Goal: Information Seeking & Learning: Learn about a topic

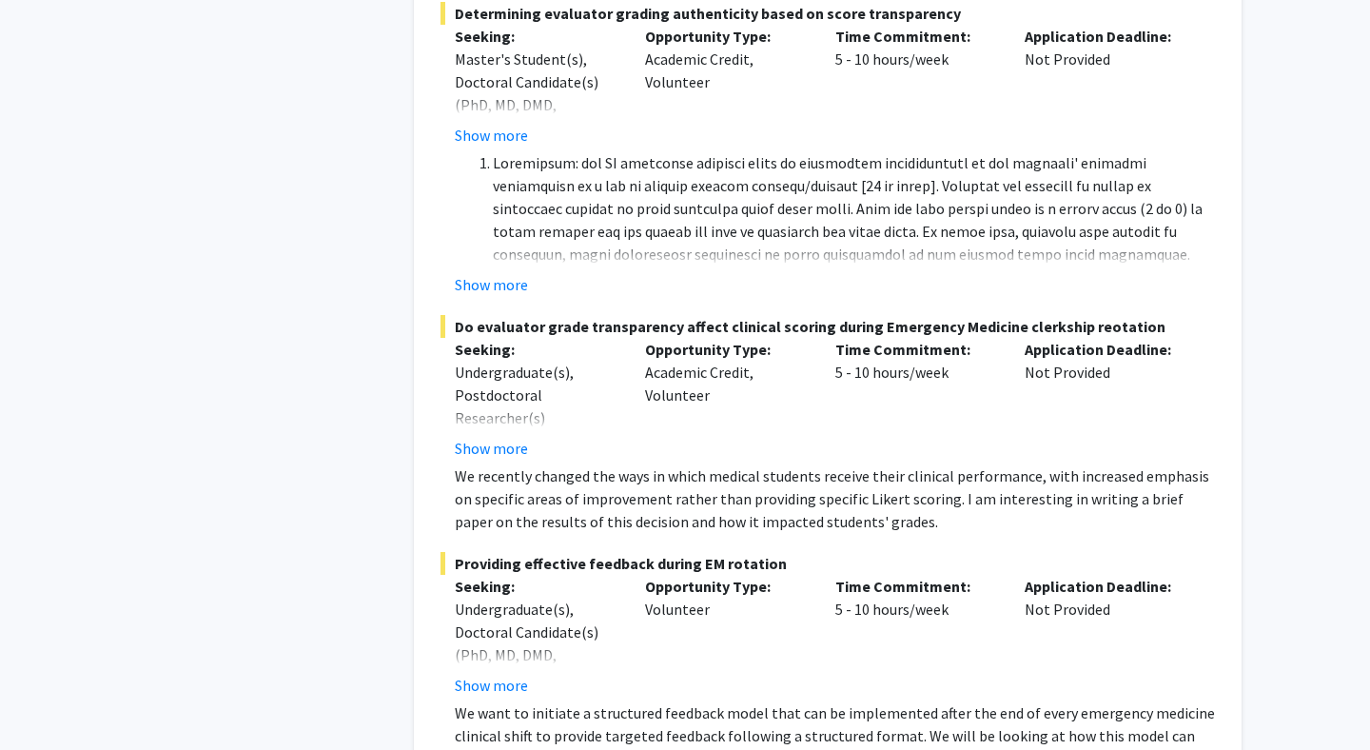
scroll to position [14734, 0]
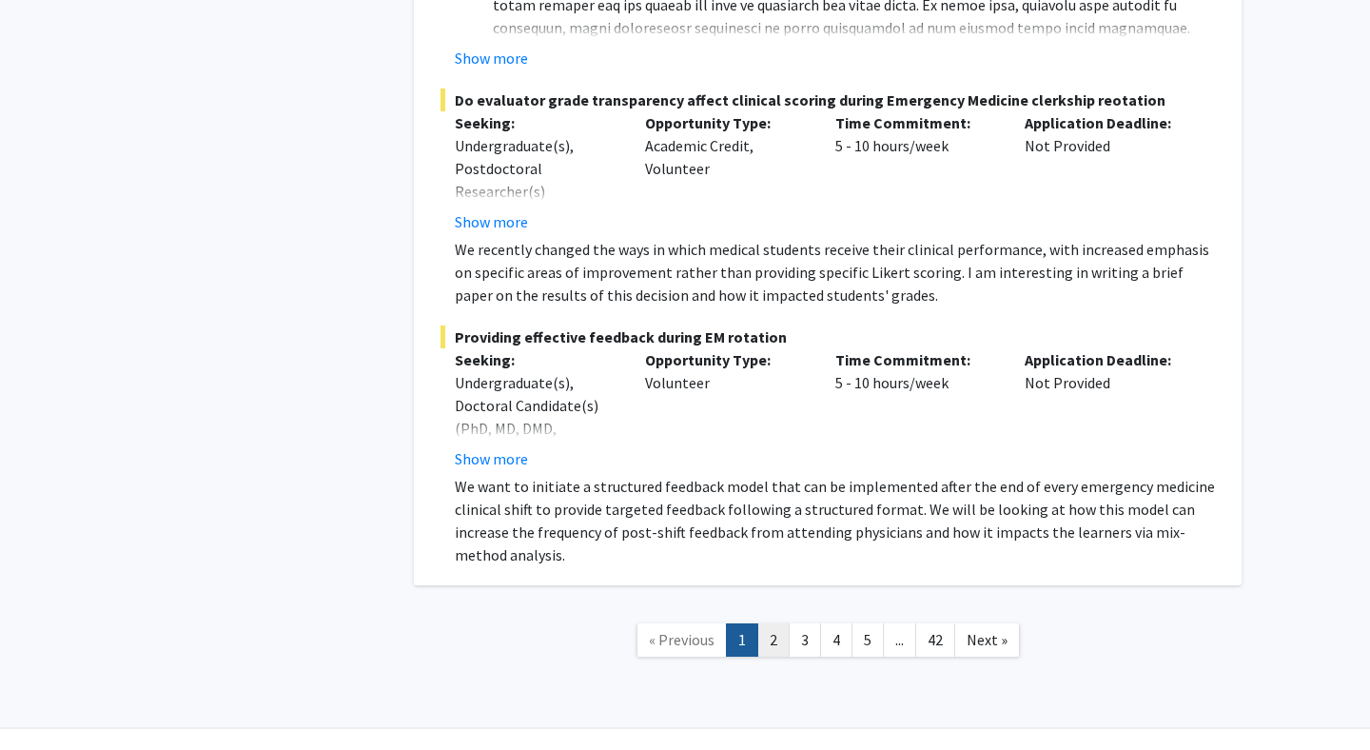
click at [768, 623] on link "2" at bounding box center [773, 639] width 32 height 33
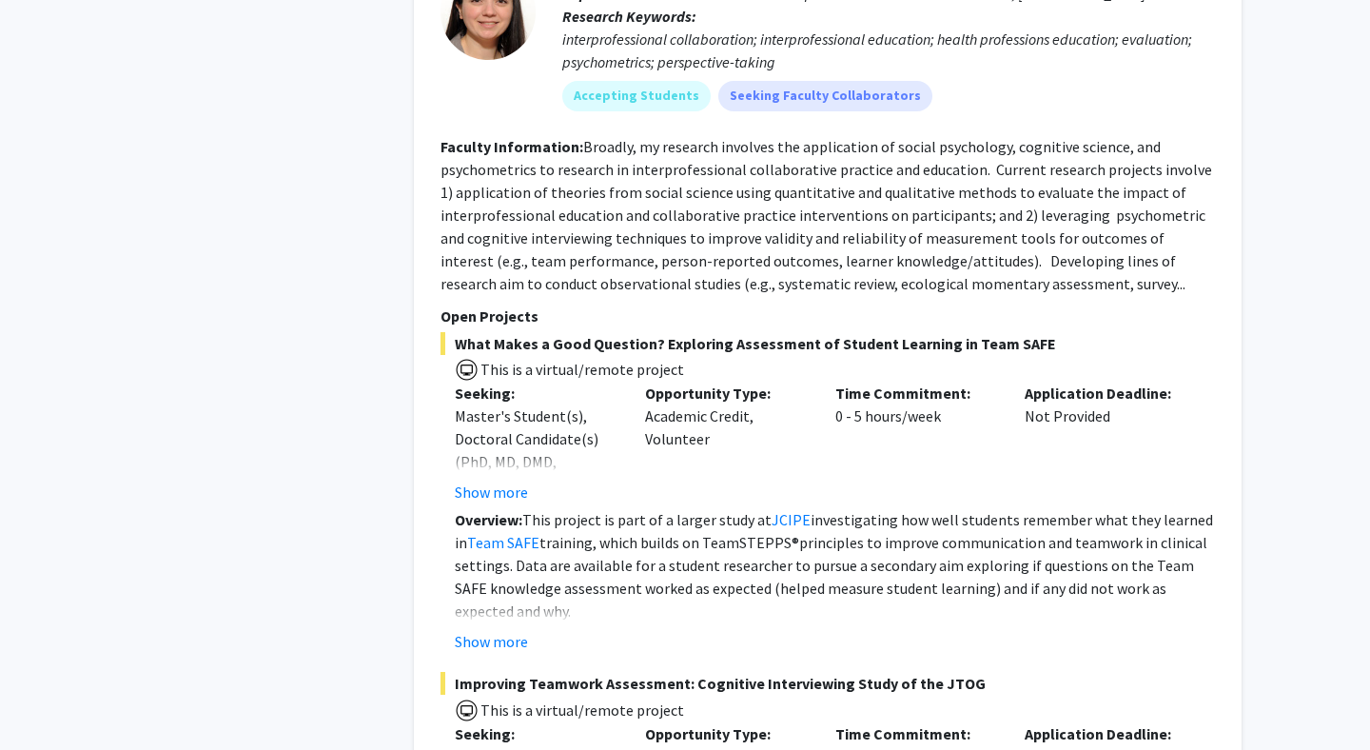
scroll to position [8717, 0]
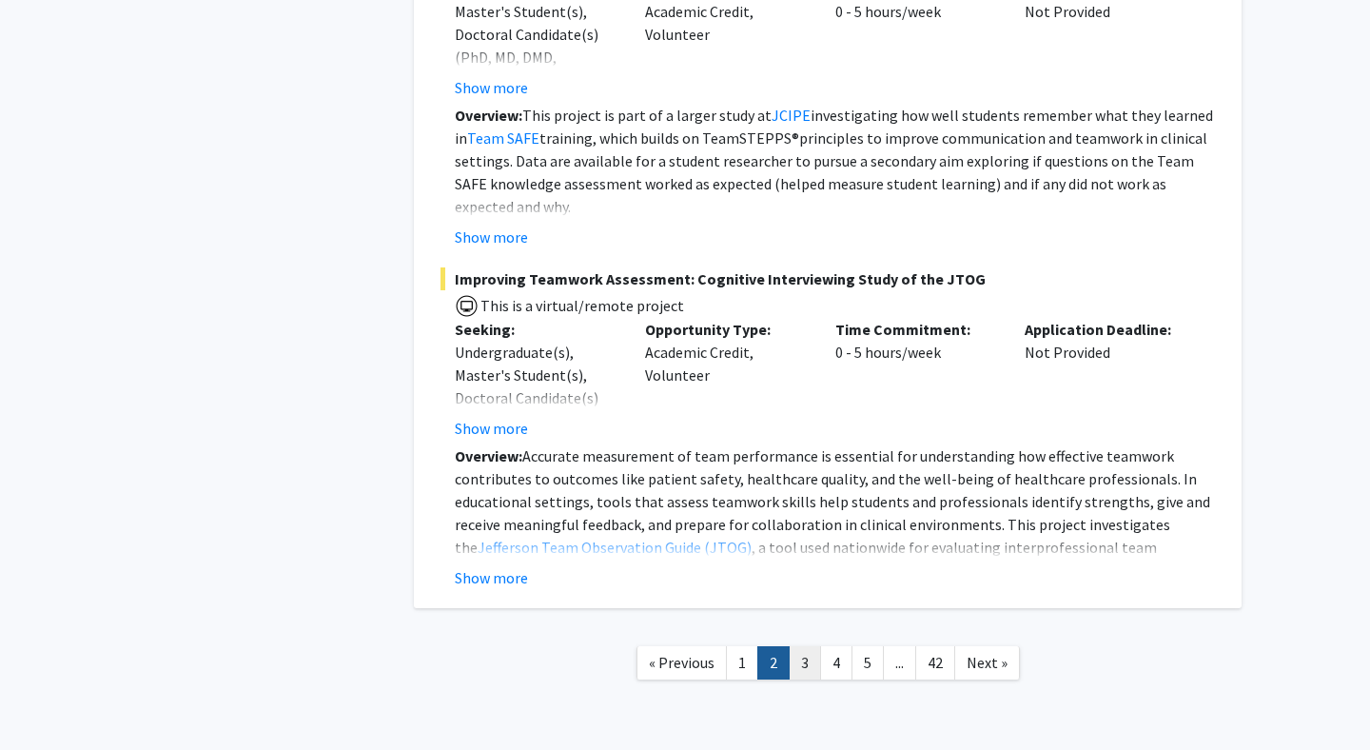
click at [810, 646] on link "3" at bounding box center [805, 662] width 32 height 33
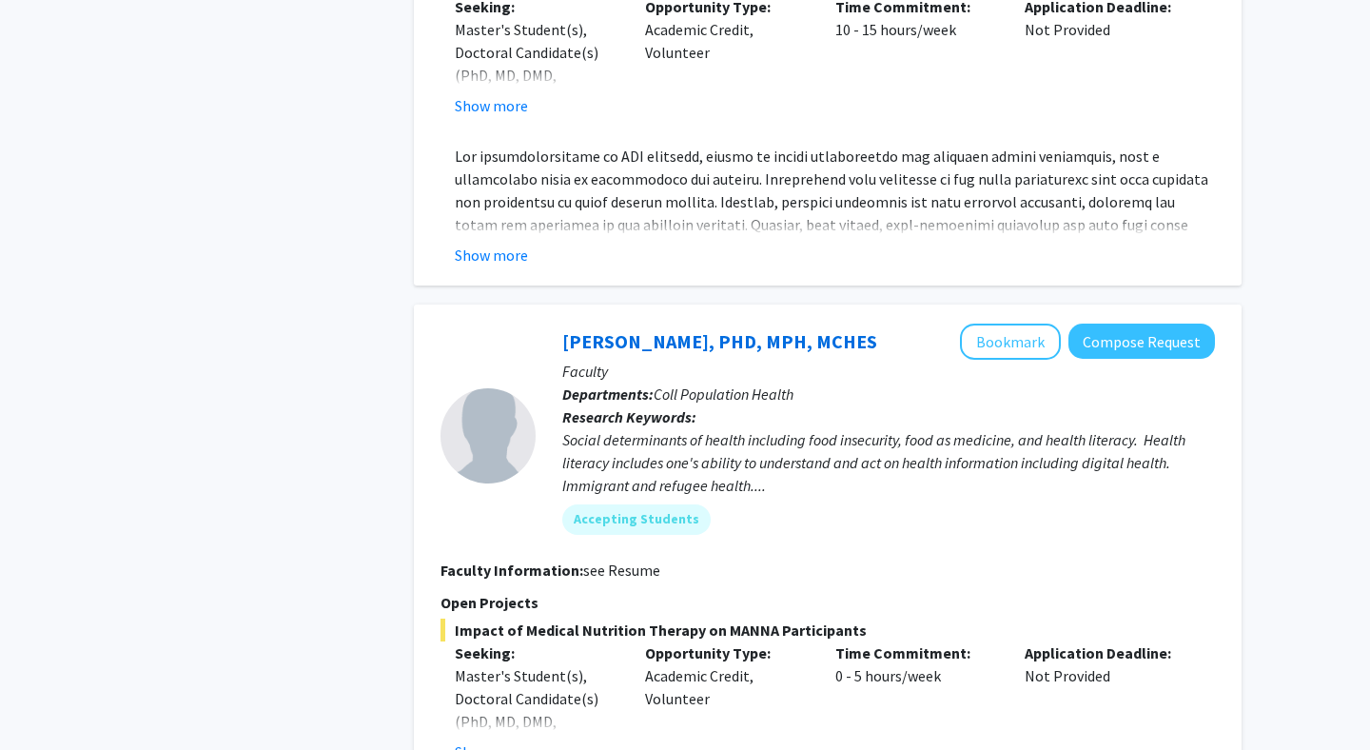
scroll to position [6235, 0]
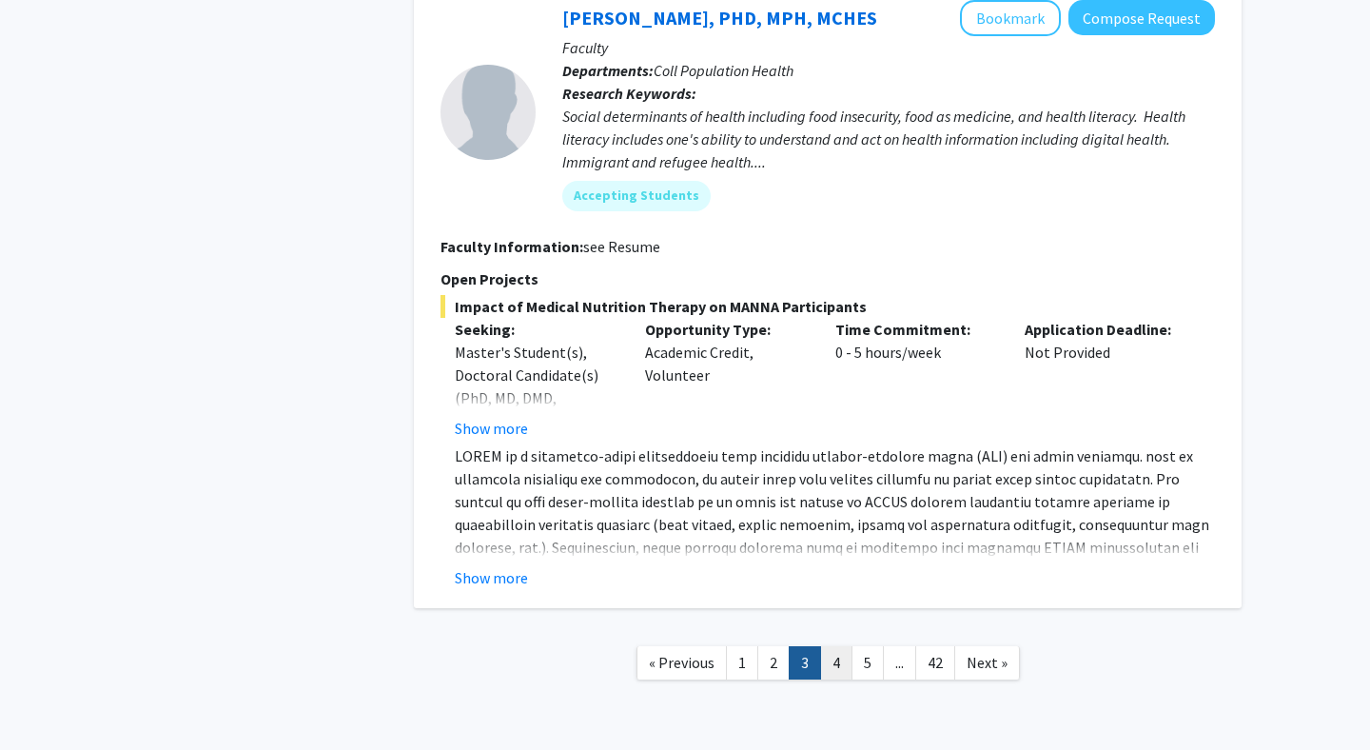
click at [840, 646] on link "4" at bounding box center [836, 662] width 32 height 33
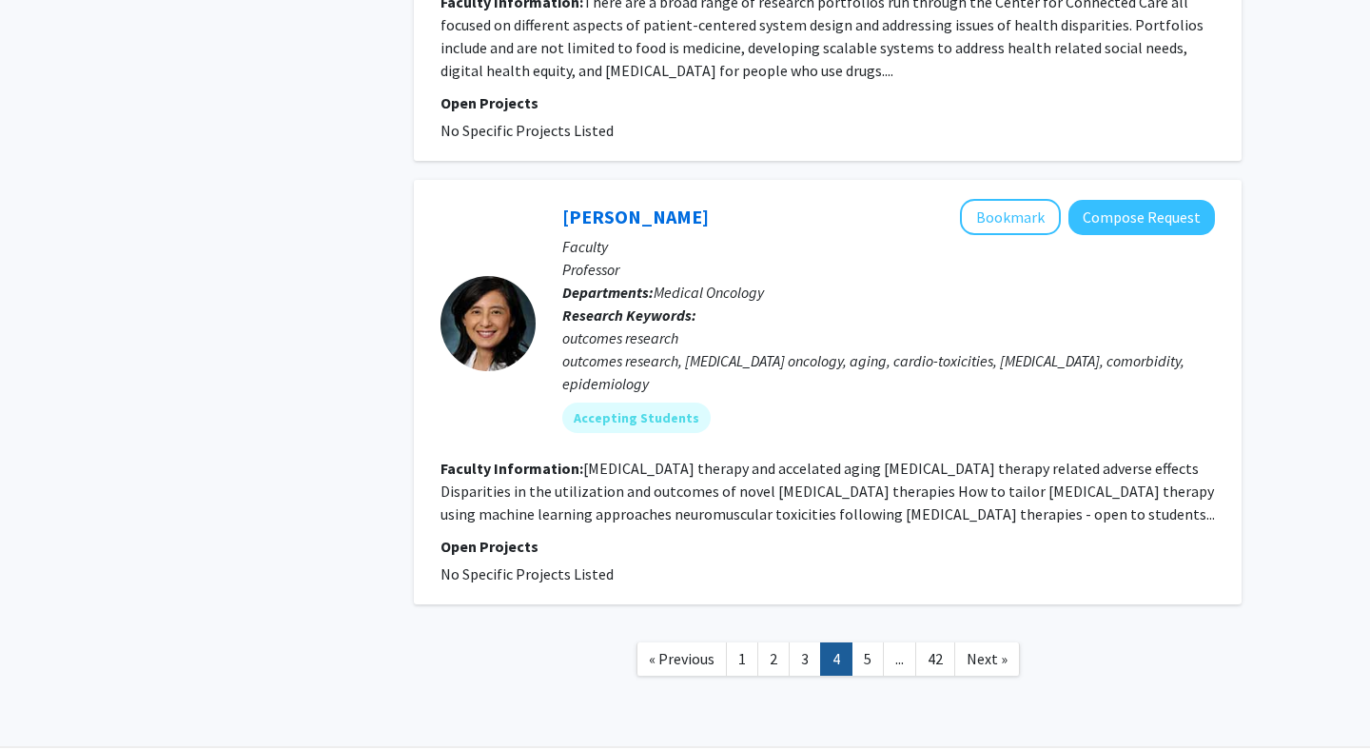
scroll to position [4911, 0]
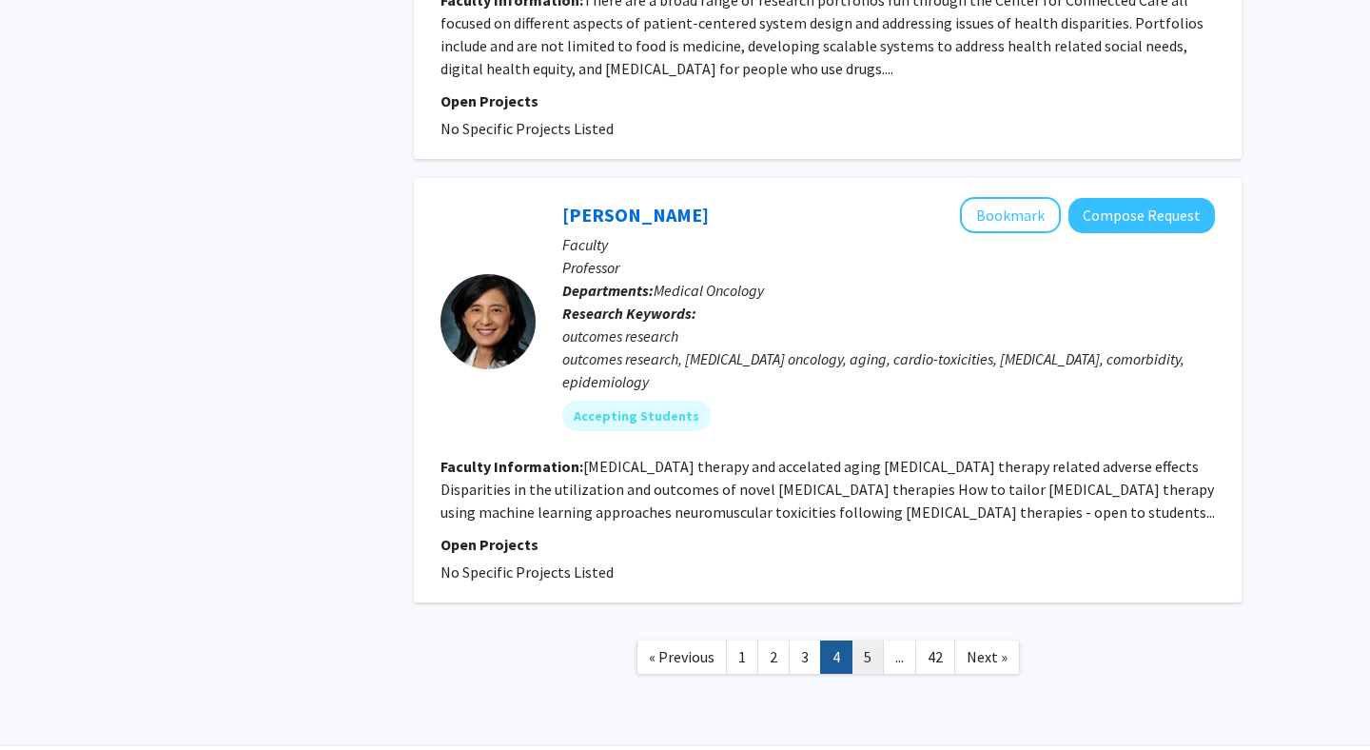
click at [872, 643] on link "5" at bounding box center [867, 656] width 32 height 33
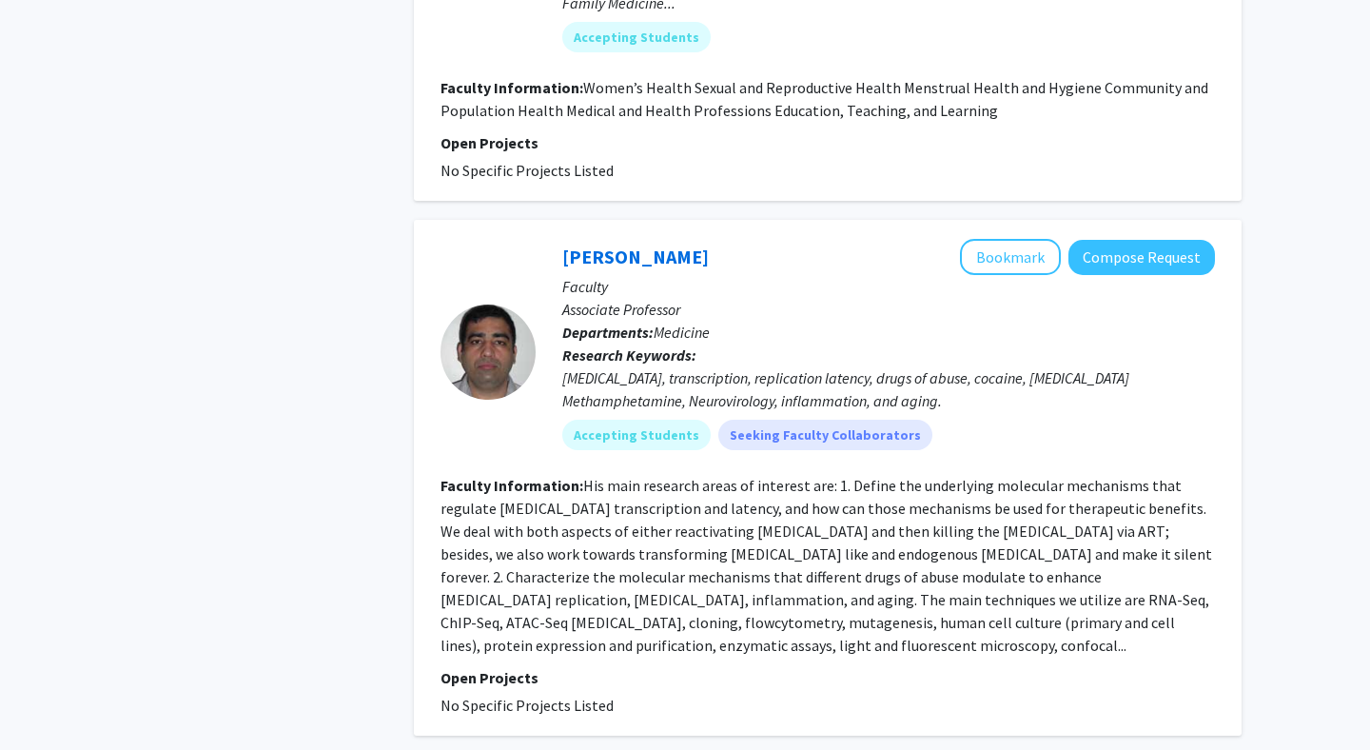
scroll to position [4009, 0]
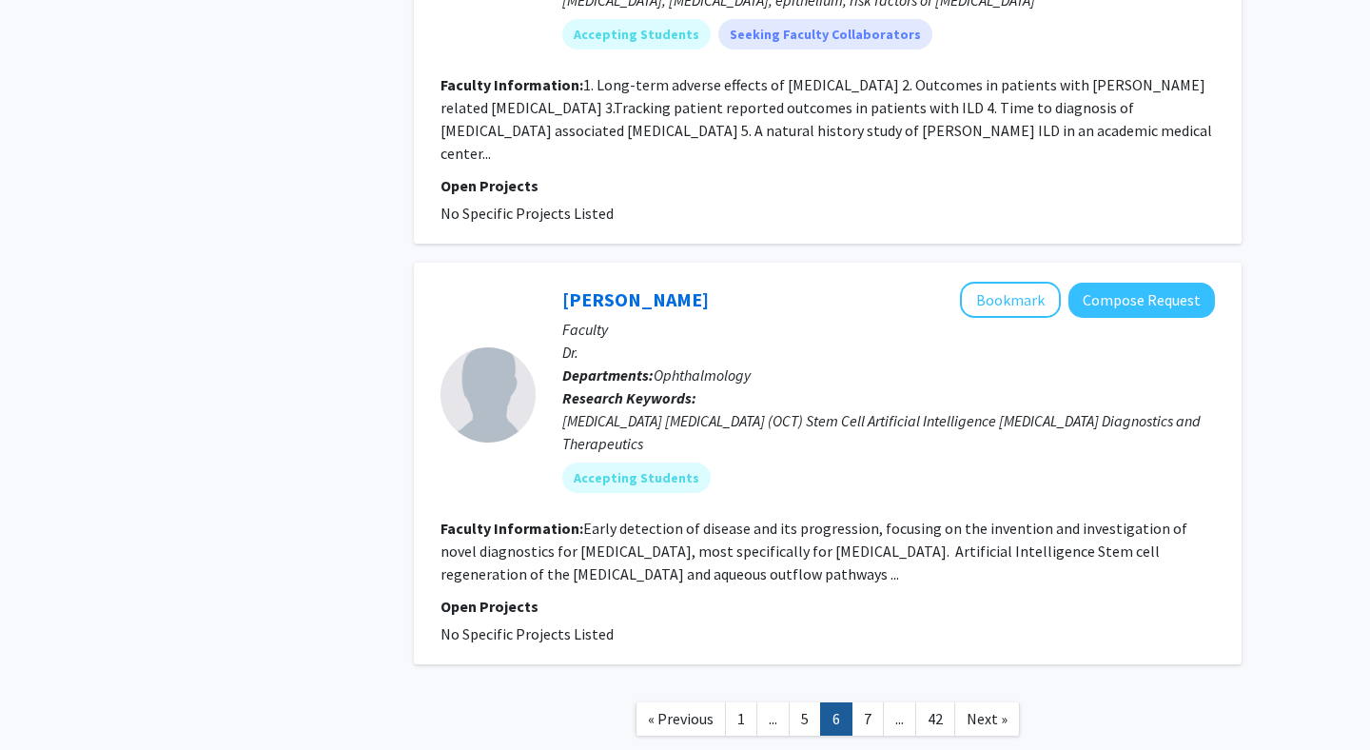
scroll to position [3543, 0]
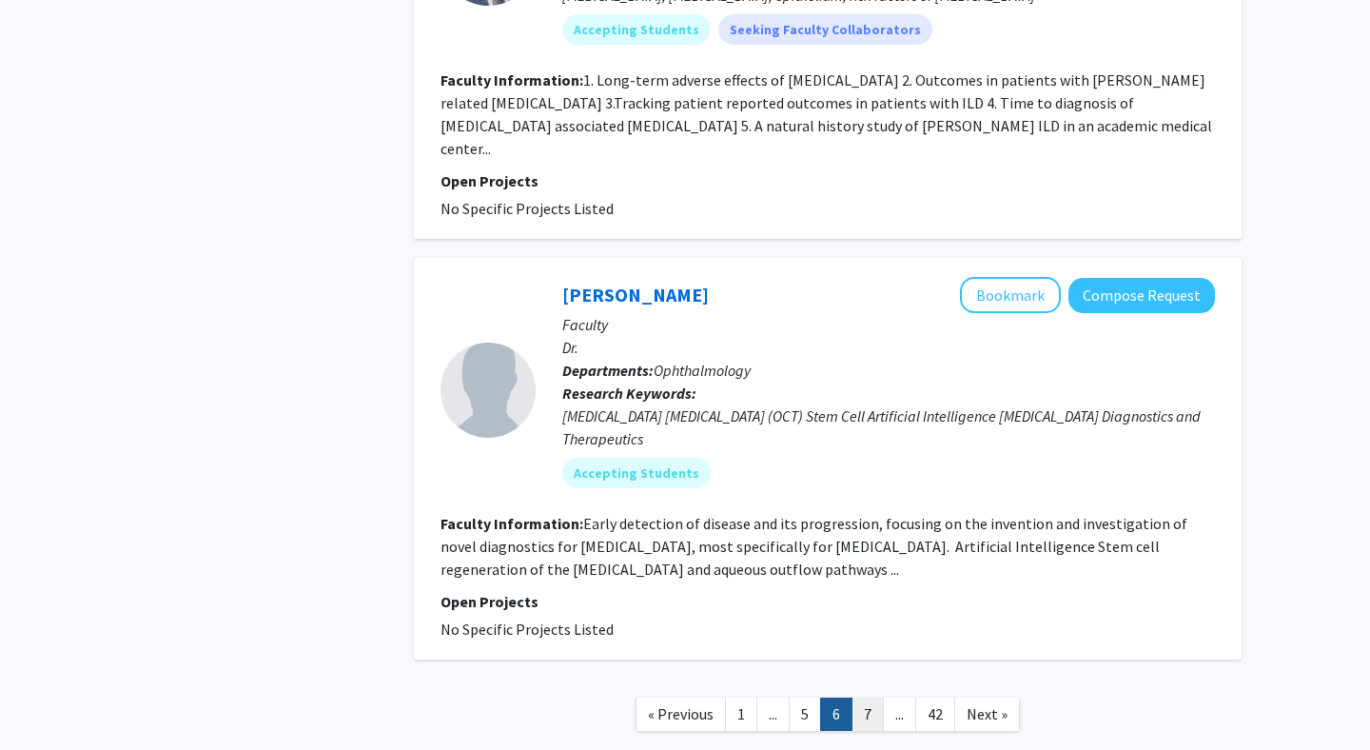
click at [871, 697] on link "7" at bounding box center [867, 713] width 32 height 33
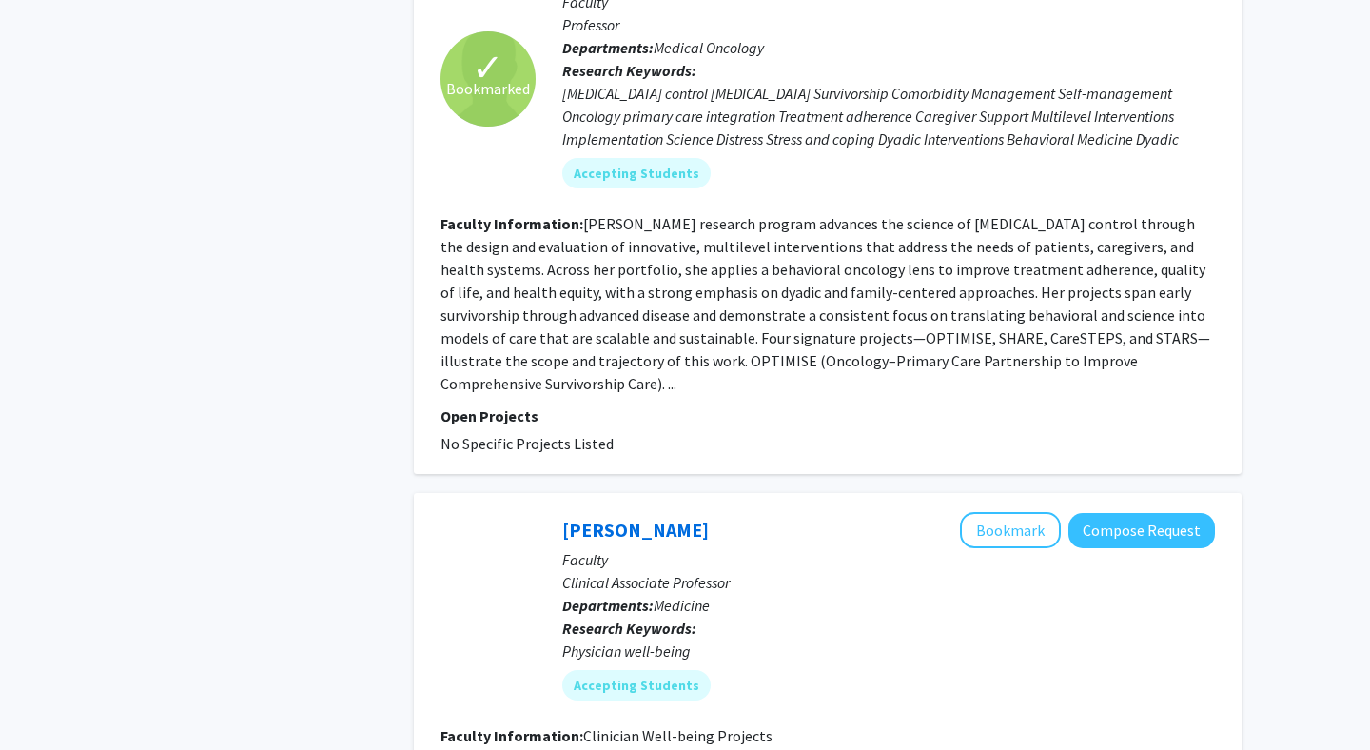
scroll to position [4124, 0]
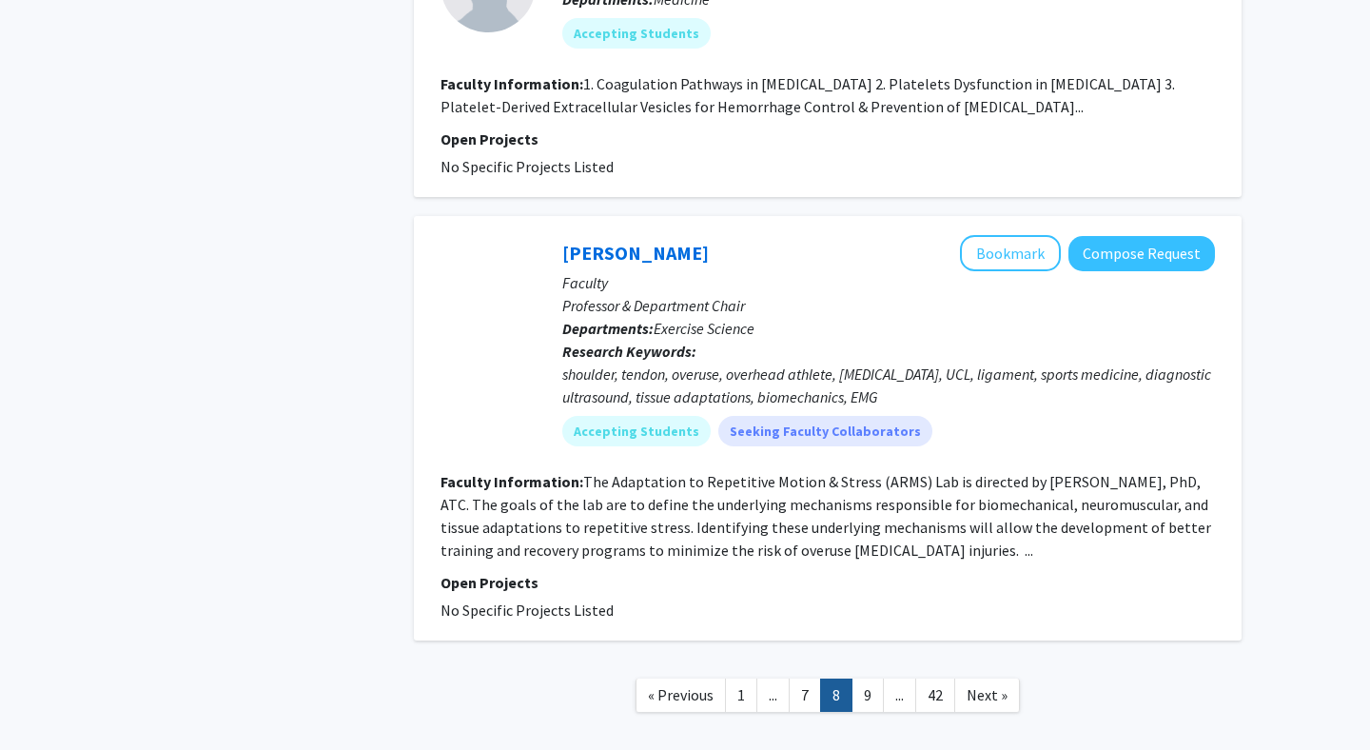
scroll to position [3951, 0]
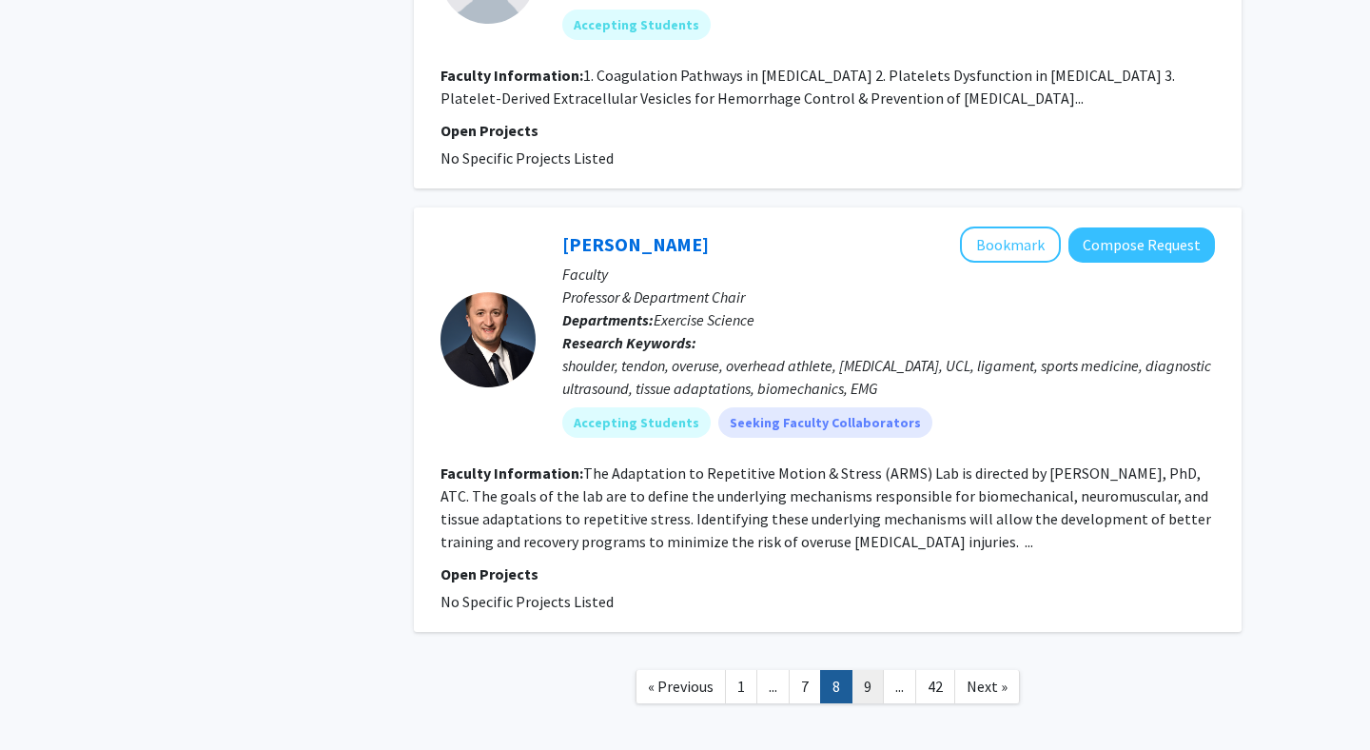
click at [863, 670] on link "9" at bounding box center [867, 686] width 32 height 33
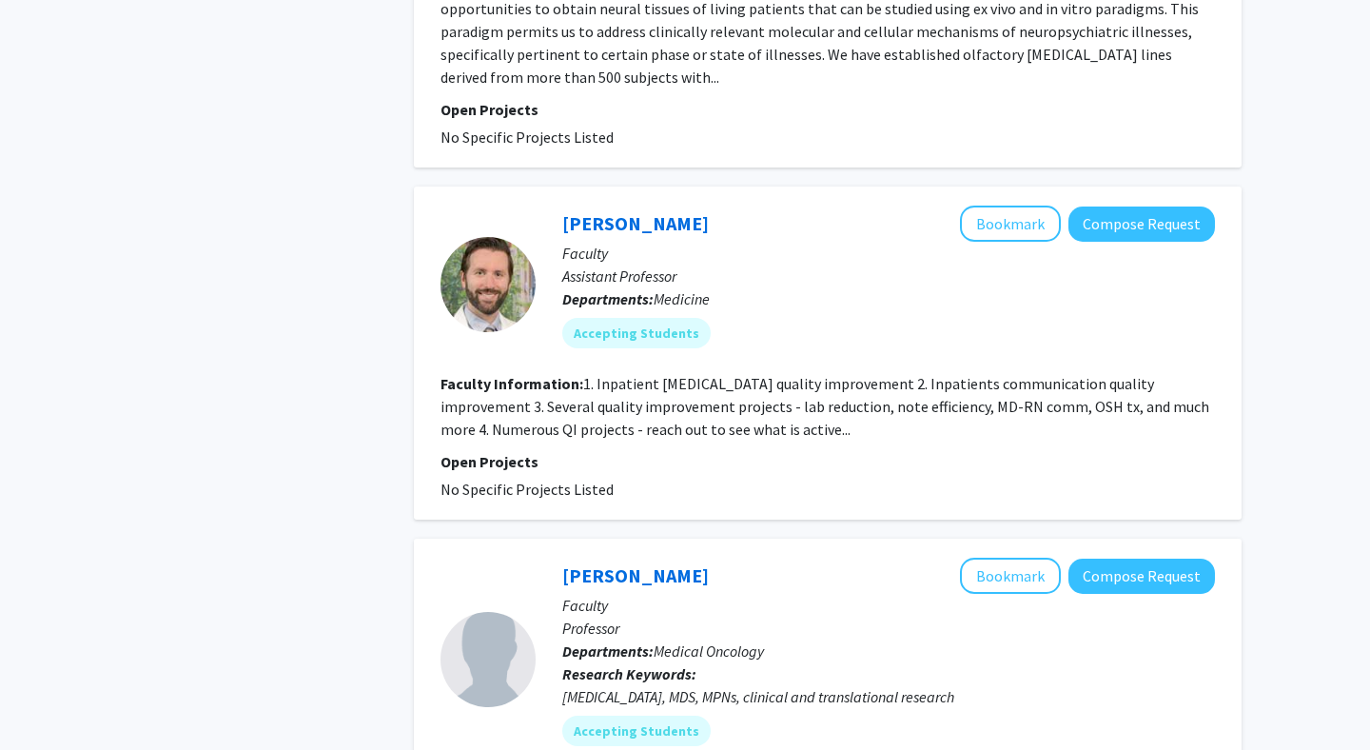
scroll to position [2347, 0]
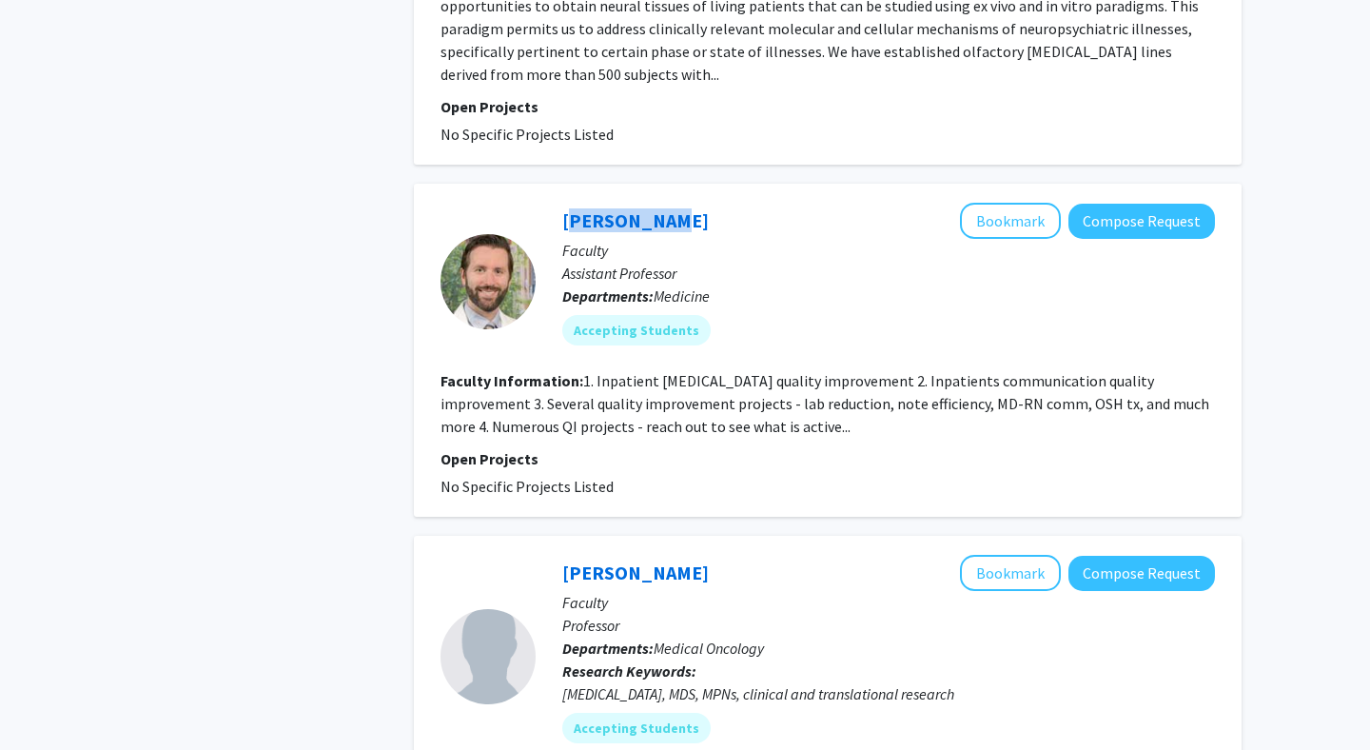
click at [244, 264] on div "Refine By Collaboration Status: Collaboration Status All Faculty/Staff Collabor…" at bounding box center [256, 174] width 285 height 4877
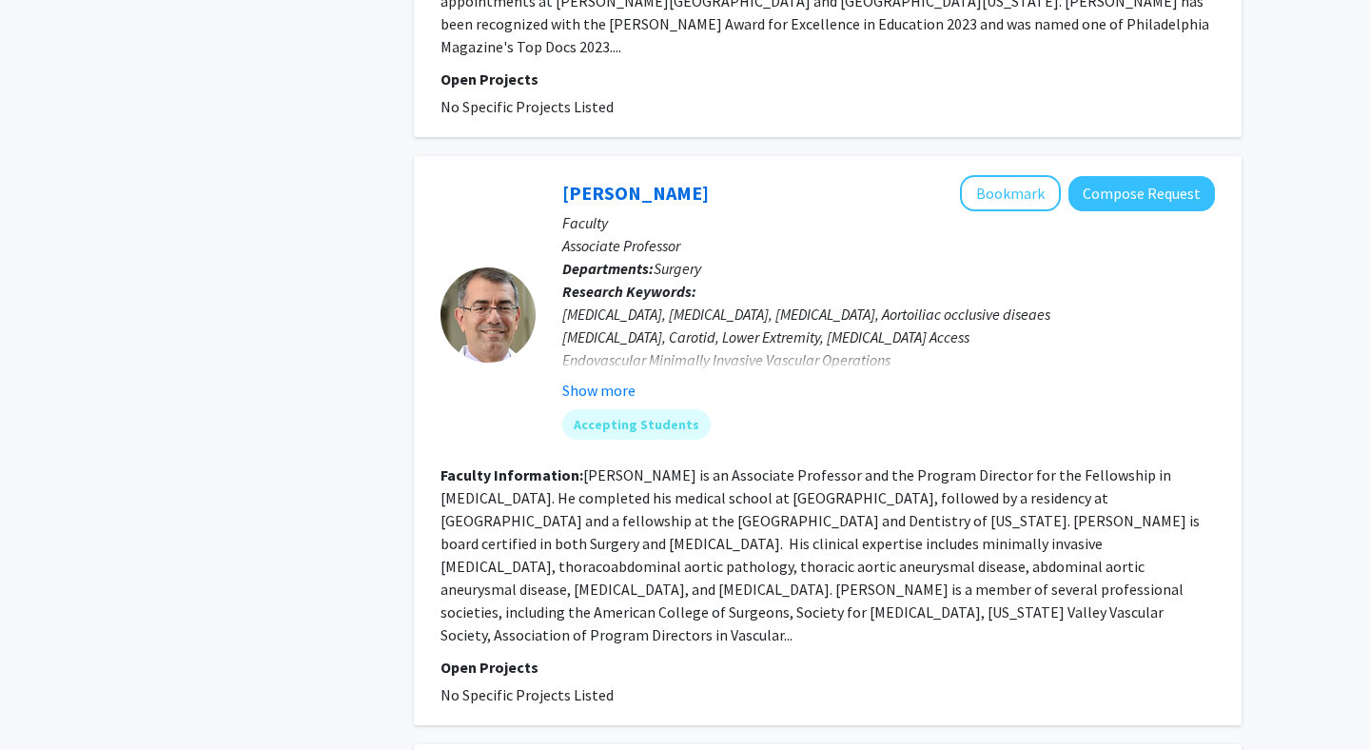
scroll to position [3663, 0]
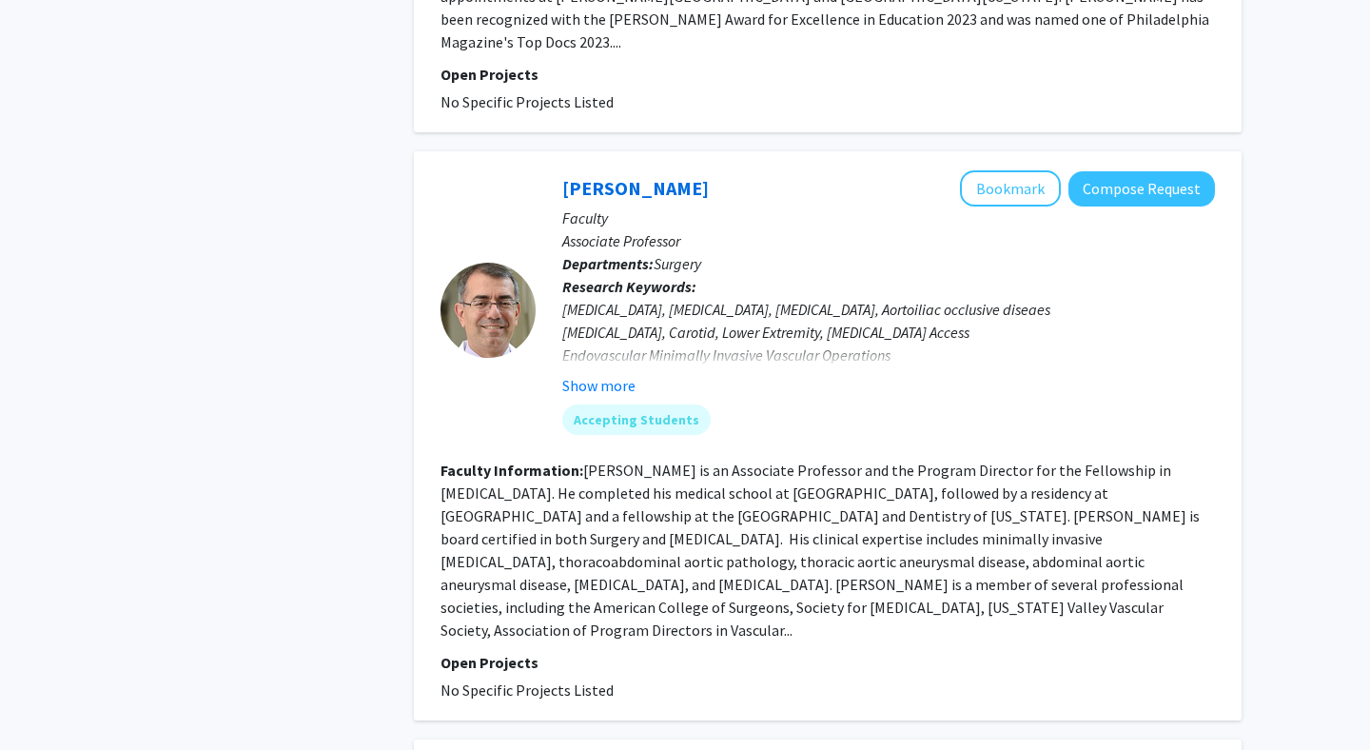
click at [606, 460] on fg-read-more "Dr. Babak Abai is an Associate Professor and the Program Director for the Fello…" at bounding box center [819, 549] width 759 height 179
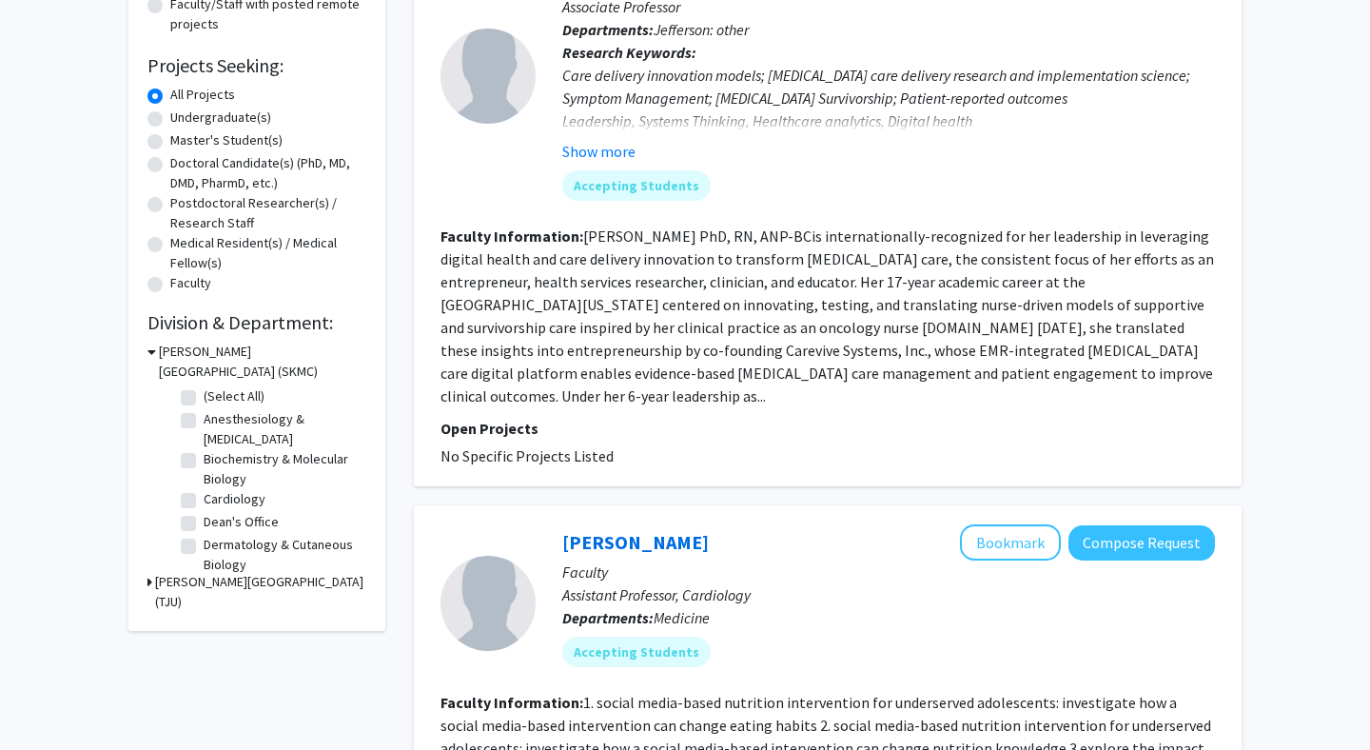
scroll to position [0, 0]
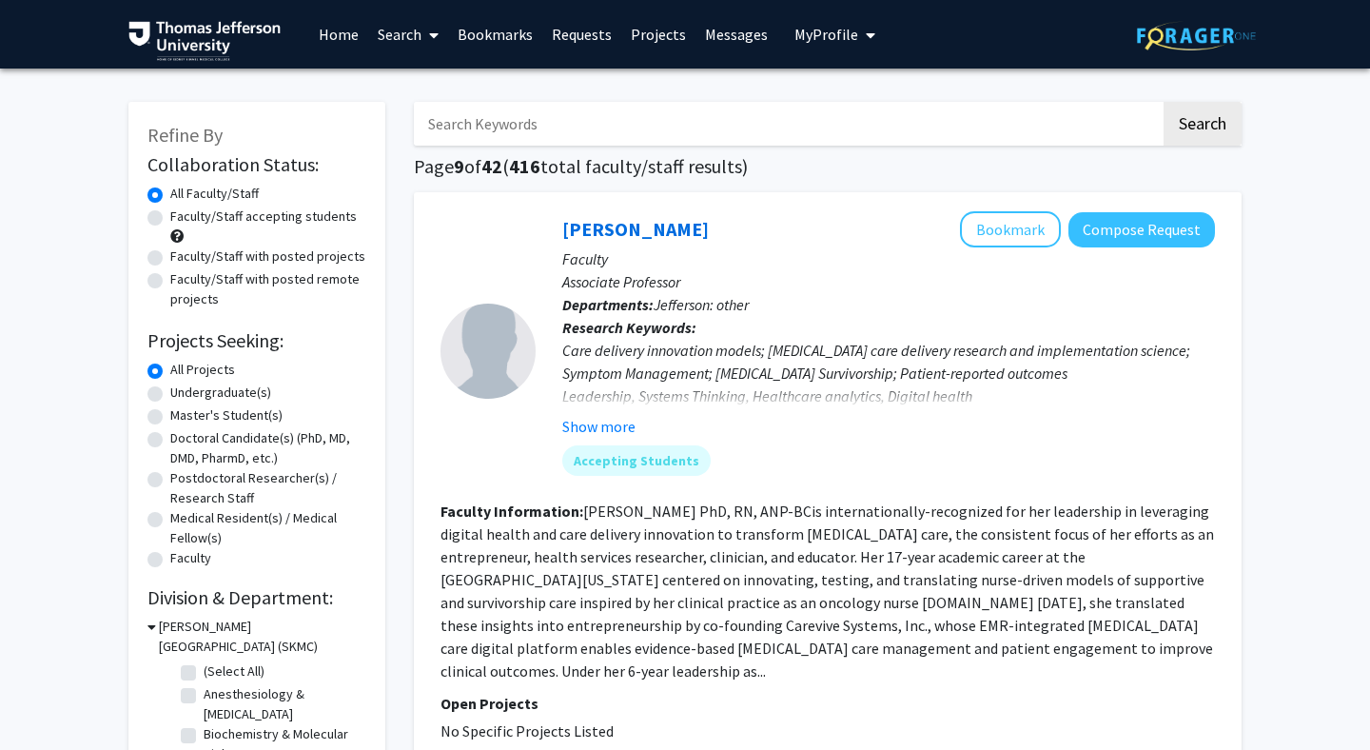
click at [589, 127] on input "Search Keywords" at bounding box center [787, 124] width 747 height 44
type input "aorta"
click at [1163, 102] on button "Search" at bounding box center [1202, 124] width 78 height 44
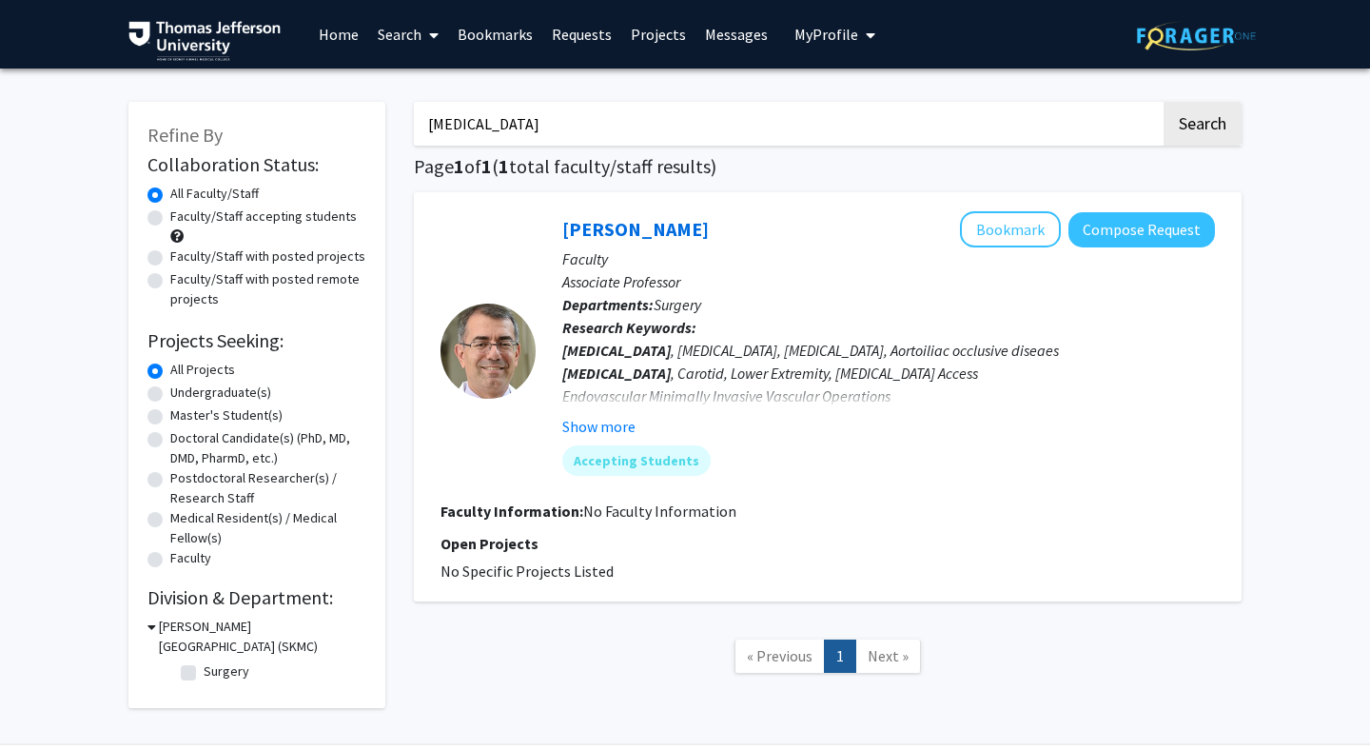
click at [695, 126] on input "aorta" at bounding box center [787, 124] width 747 height 44
type input "vein"
click at [1163, 102] on button "Search" at bounding box center [1202, 124] width 78 height 44
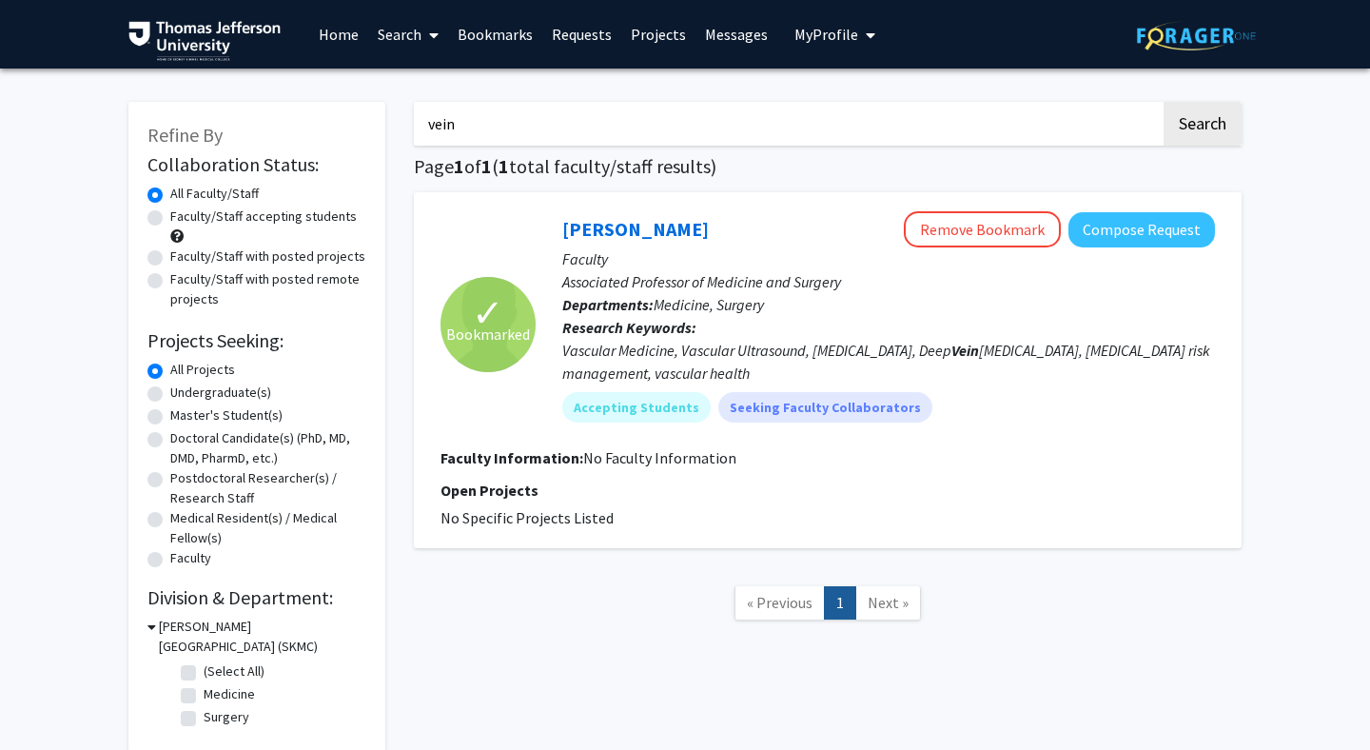
click at [575, 128] on input "vein" at bounding box center [787, 124] width 747 height 44
click at [637, 555] on div "vein Search Page 1 of 1 ( 1 total faculty/staff results) ✓ Bookmarked Luis Eras…" at bounding box center [827, 418] width 856 height 671
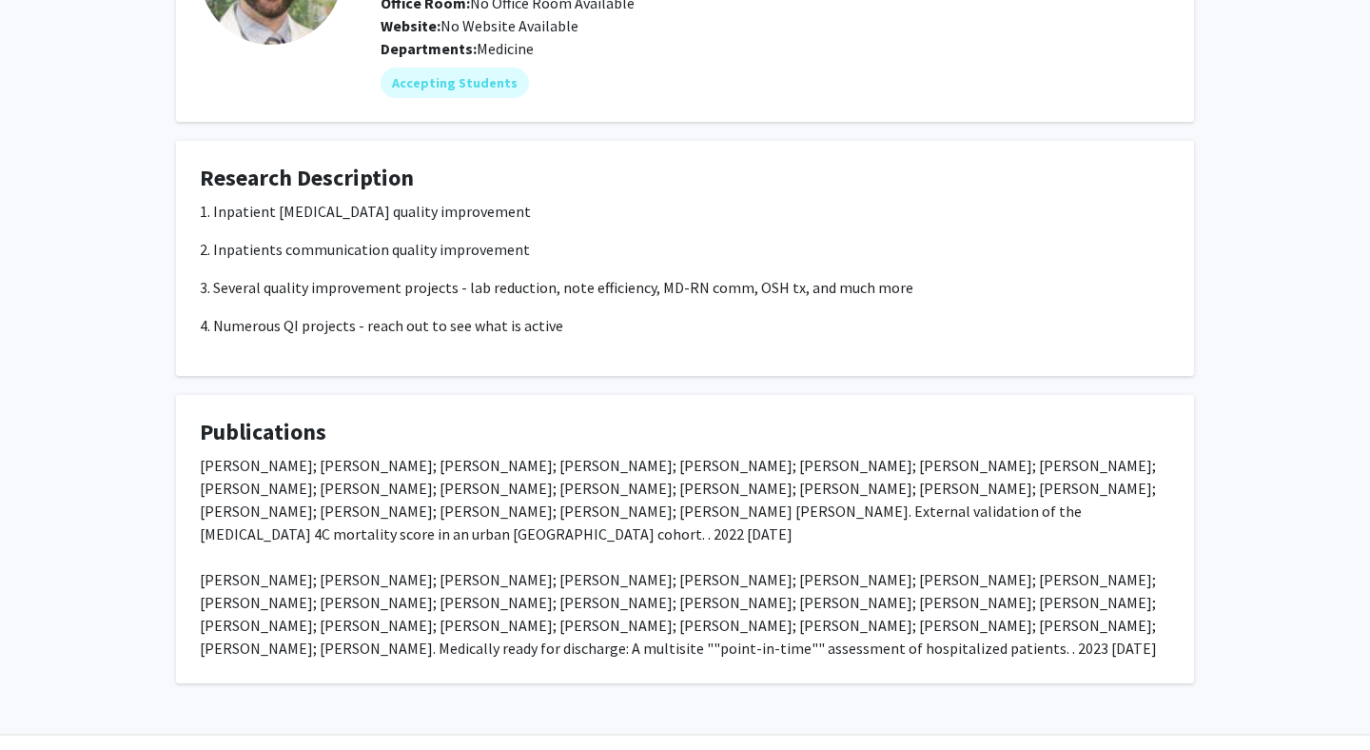
scroll to position [209, 0]
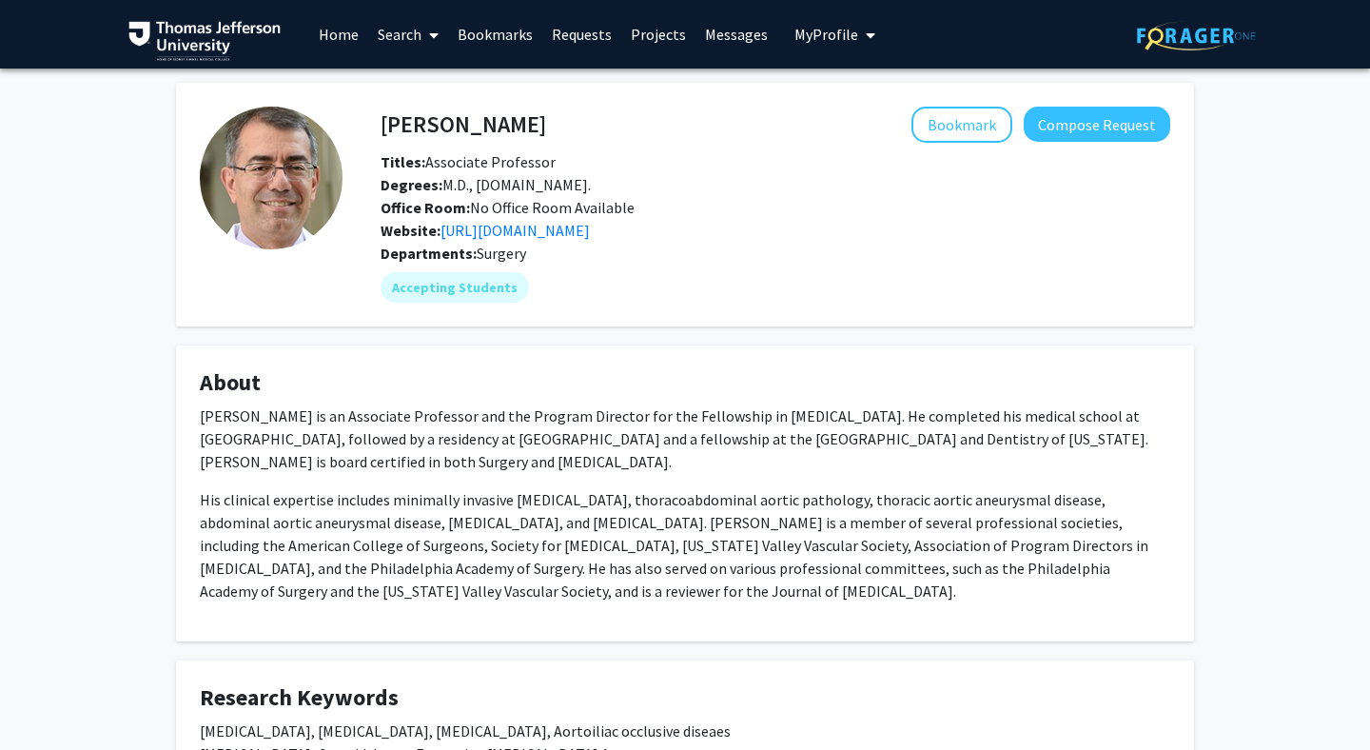
click at [399, 37] on link "Search" at bounding box center [408, 34] width 80 height 67
click at [419, 83] on span "Faculty/Staff" at bounding box center [438, 87] width 140 height 38
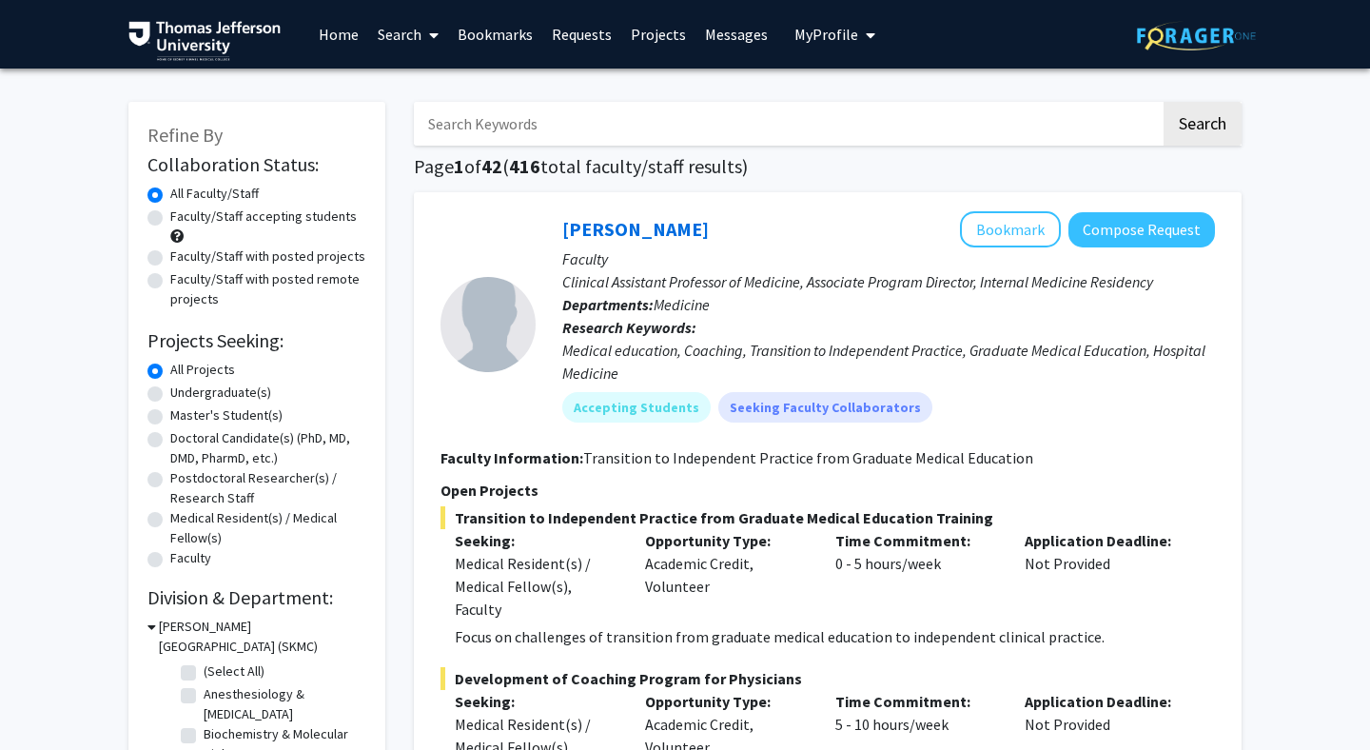
click at [475, 120] on input "Search Keywords" at bounding box center [787, 124] width 747 height 44
type input "vascular"
click at [1163, 102] on button "Search" at bounding box center [1202, 124] width 78 height 44
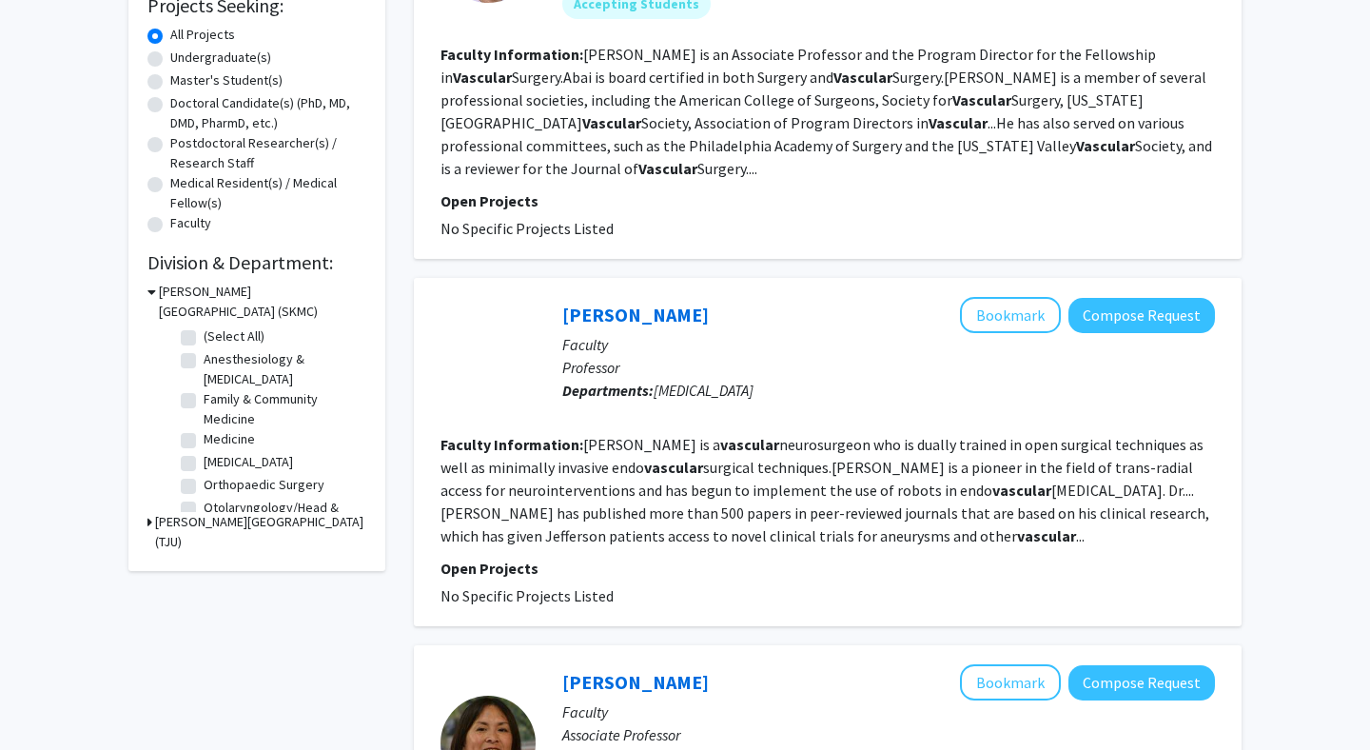
scroll to position [336, 0]
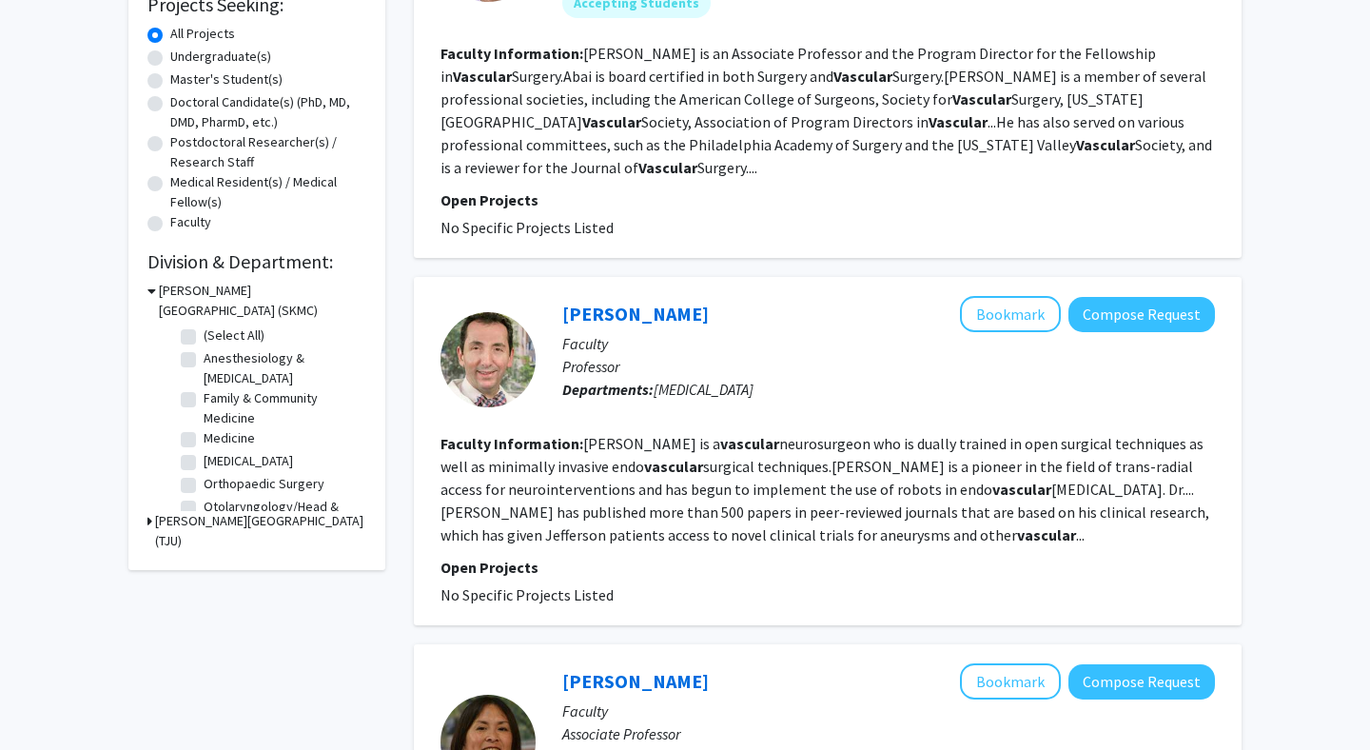
click at [695, 555] on p "Open Projects" at bounding box center [827, 566] width 774 height 23
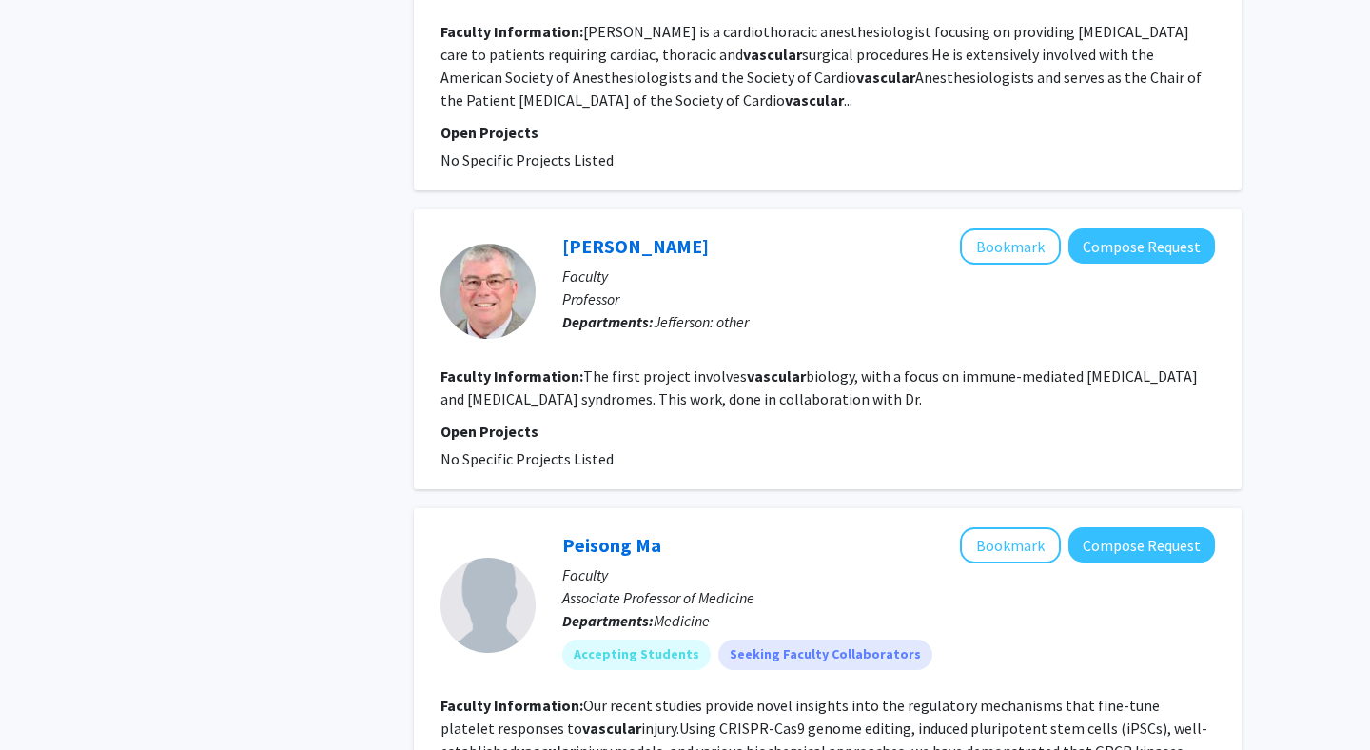
scroll to position [4705, 0]
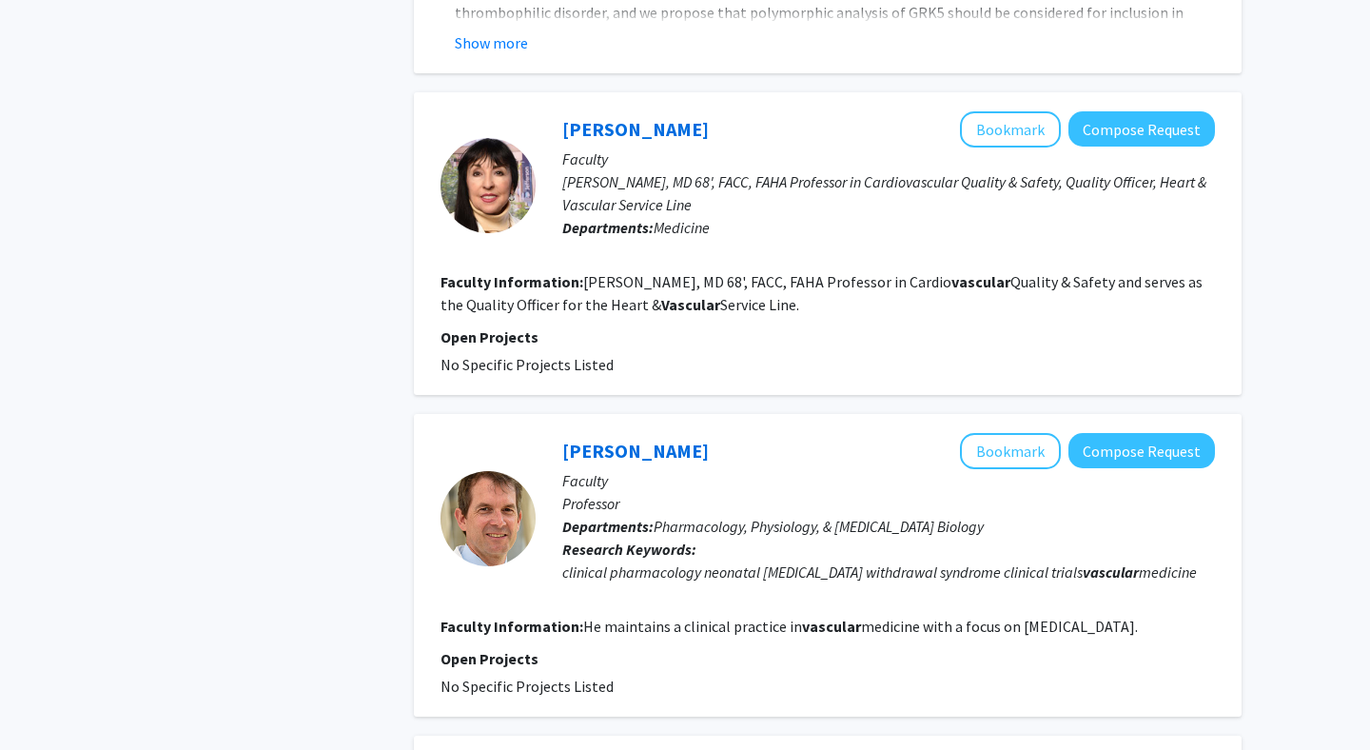
scroll to position [5977, 0]
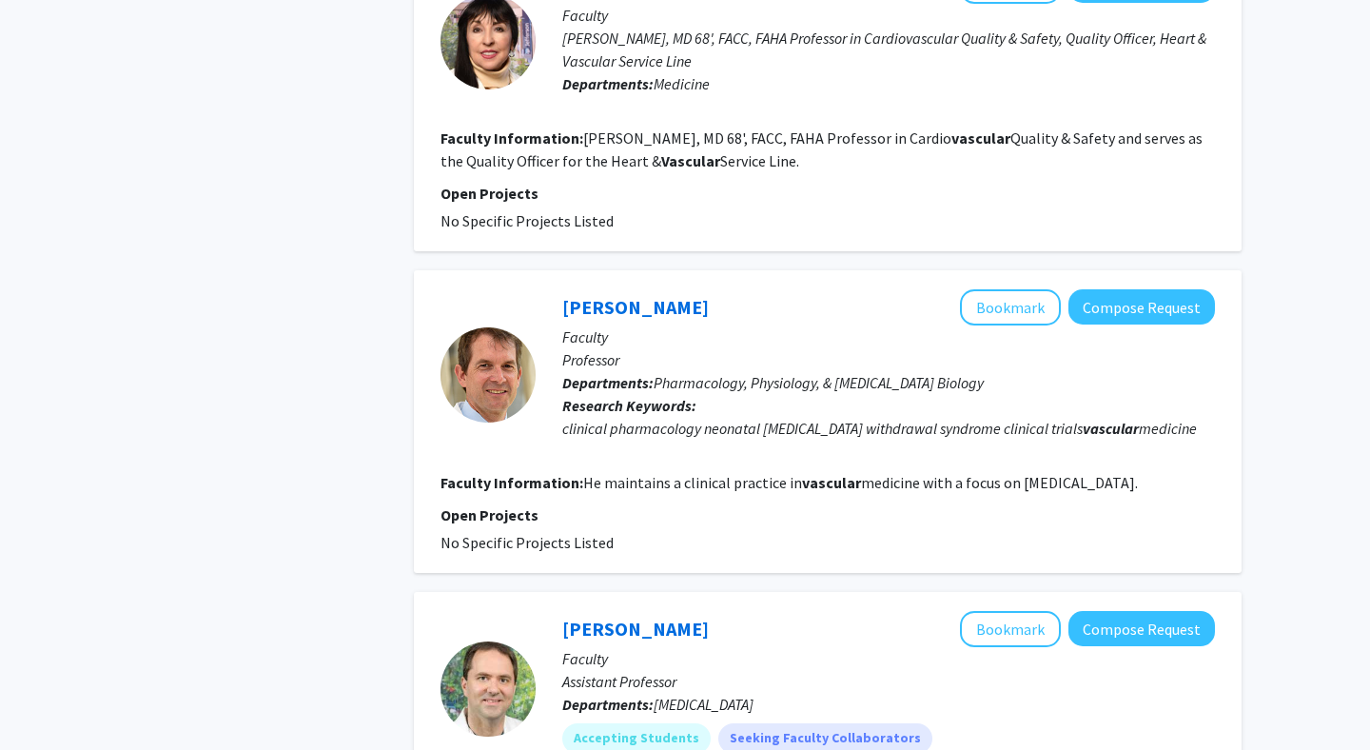
click at [743, 414] on p "Research Keywords: clinical pharmacology neonatal opioid withdrawal syndrome cl…" at bounding box center [888, 417] width 653 height 46
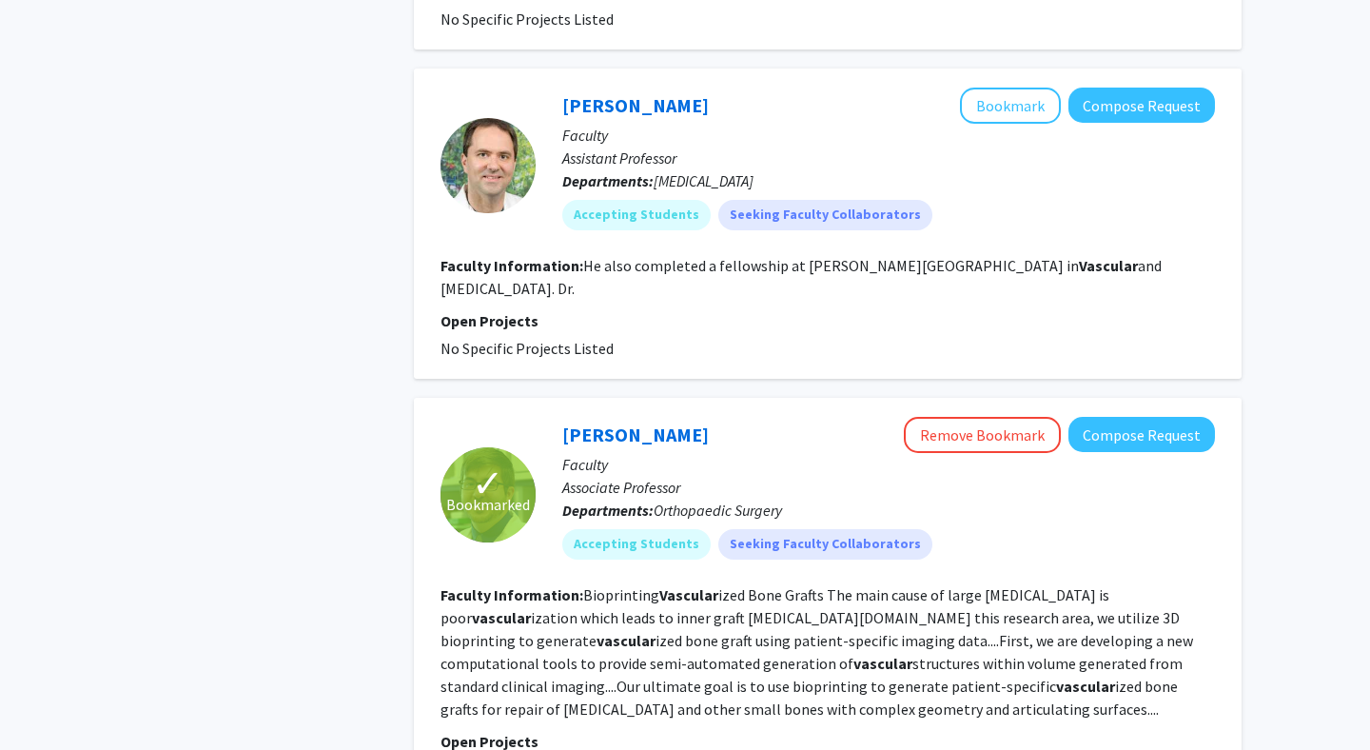
scroll to position [6760, 0]
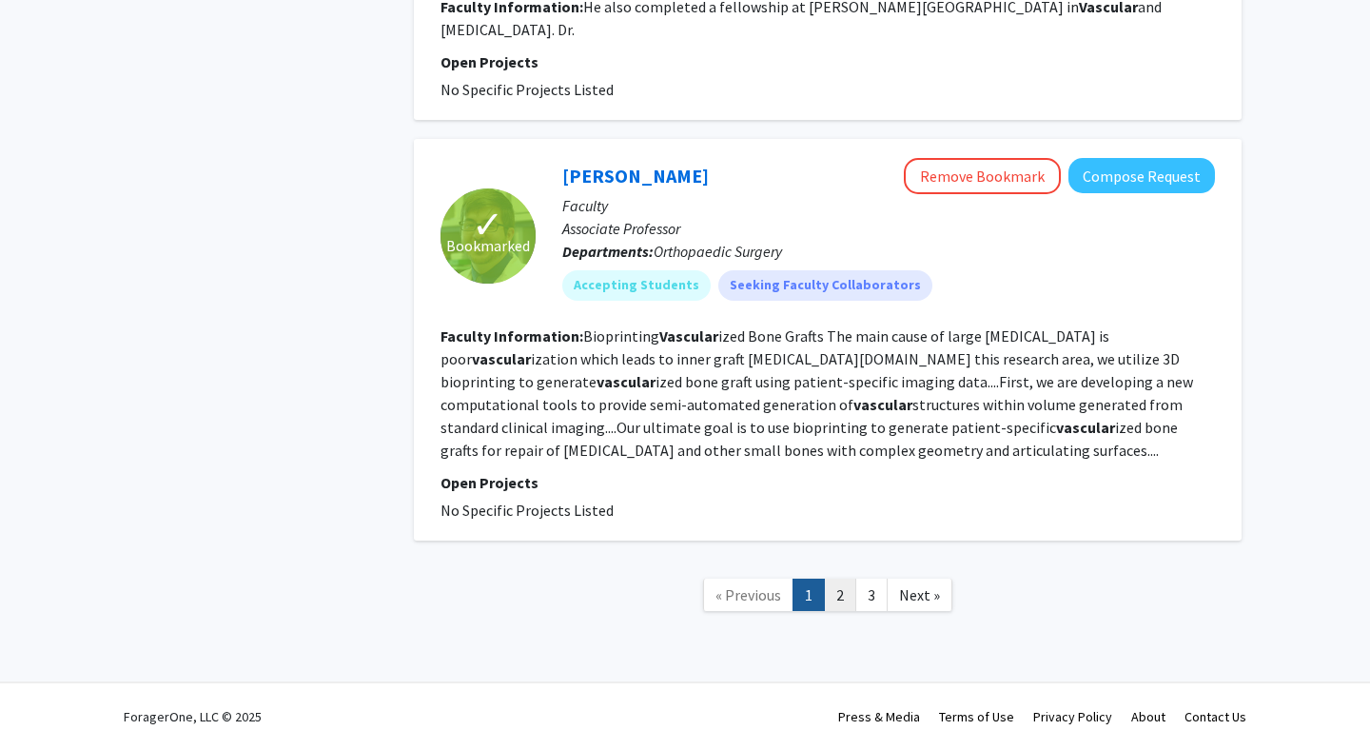
click at [842, 597] on link "2" at bounding box center [840, 594] width 32 height 33
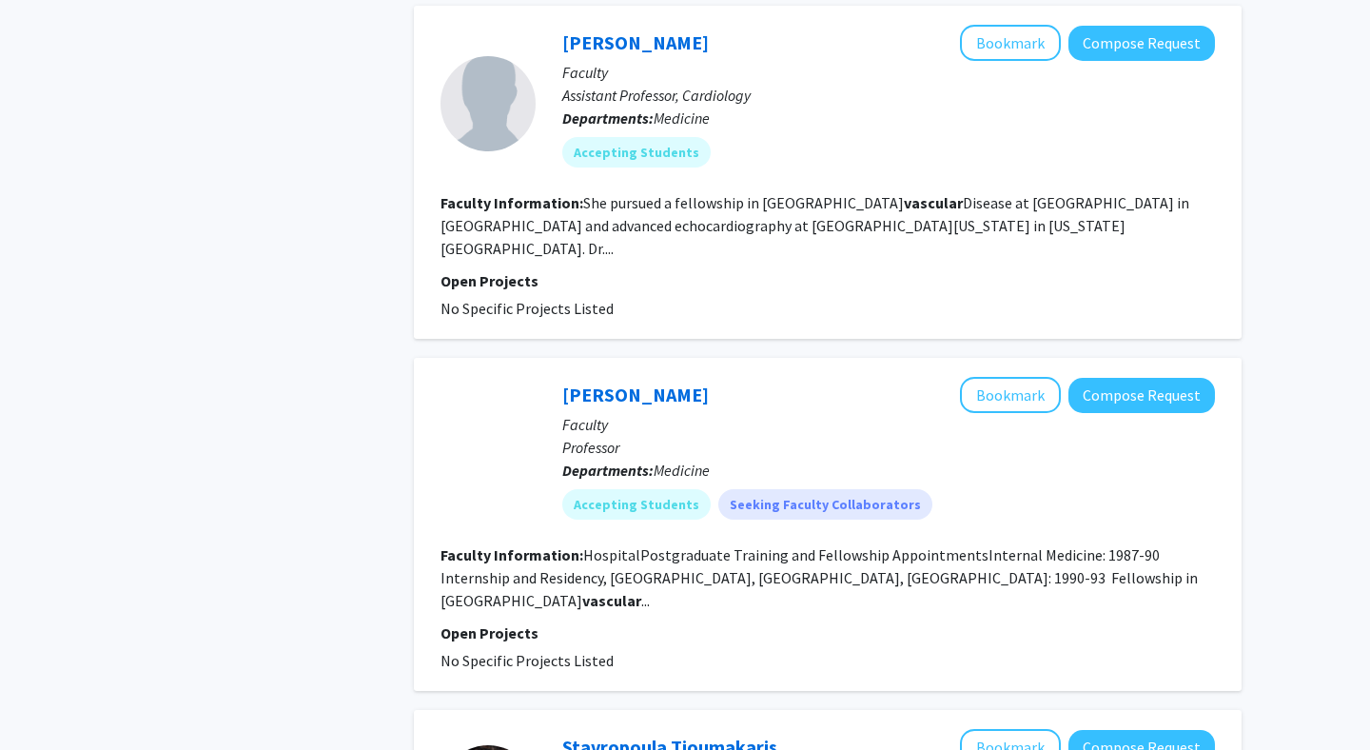
scroll to position [1233, 0]
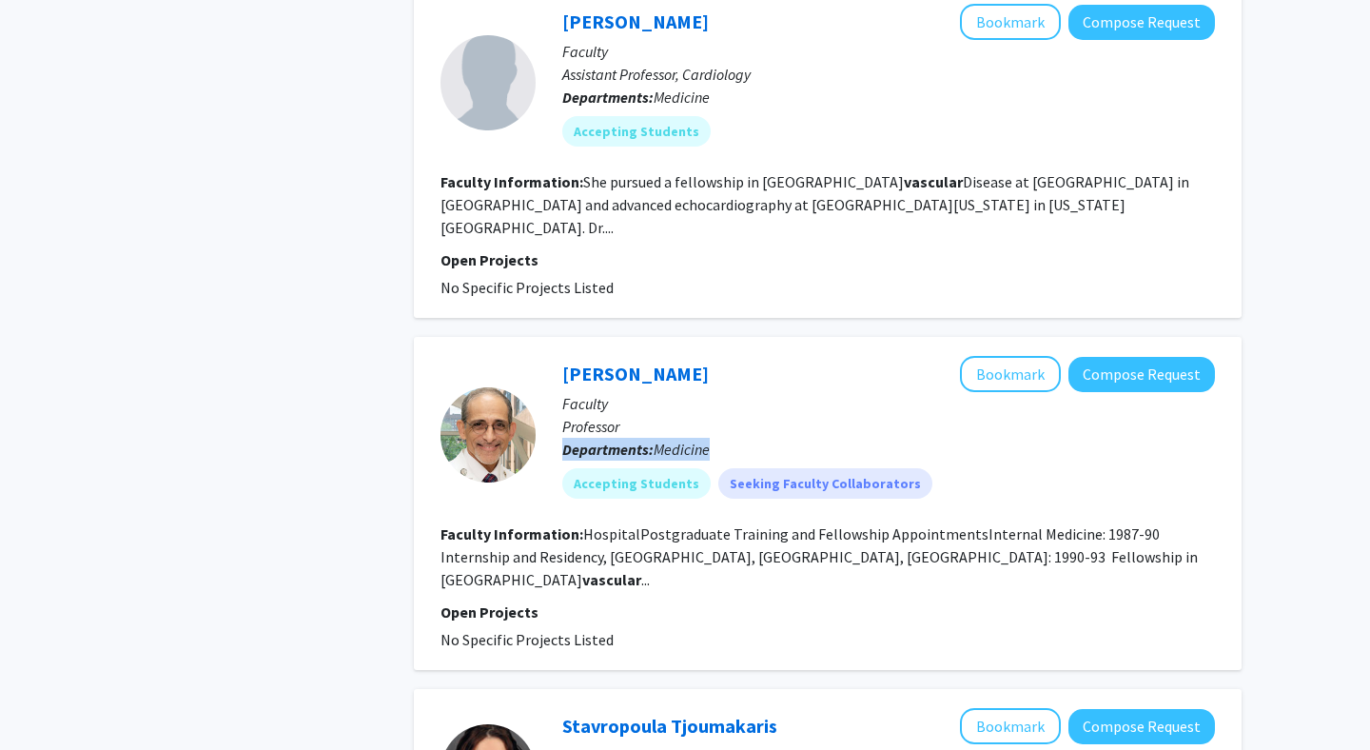
click at [802, 438] on p "Departments: Medicine" at bounding box center [888, 449] width 653 height 23
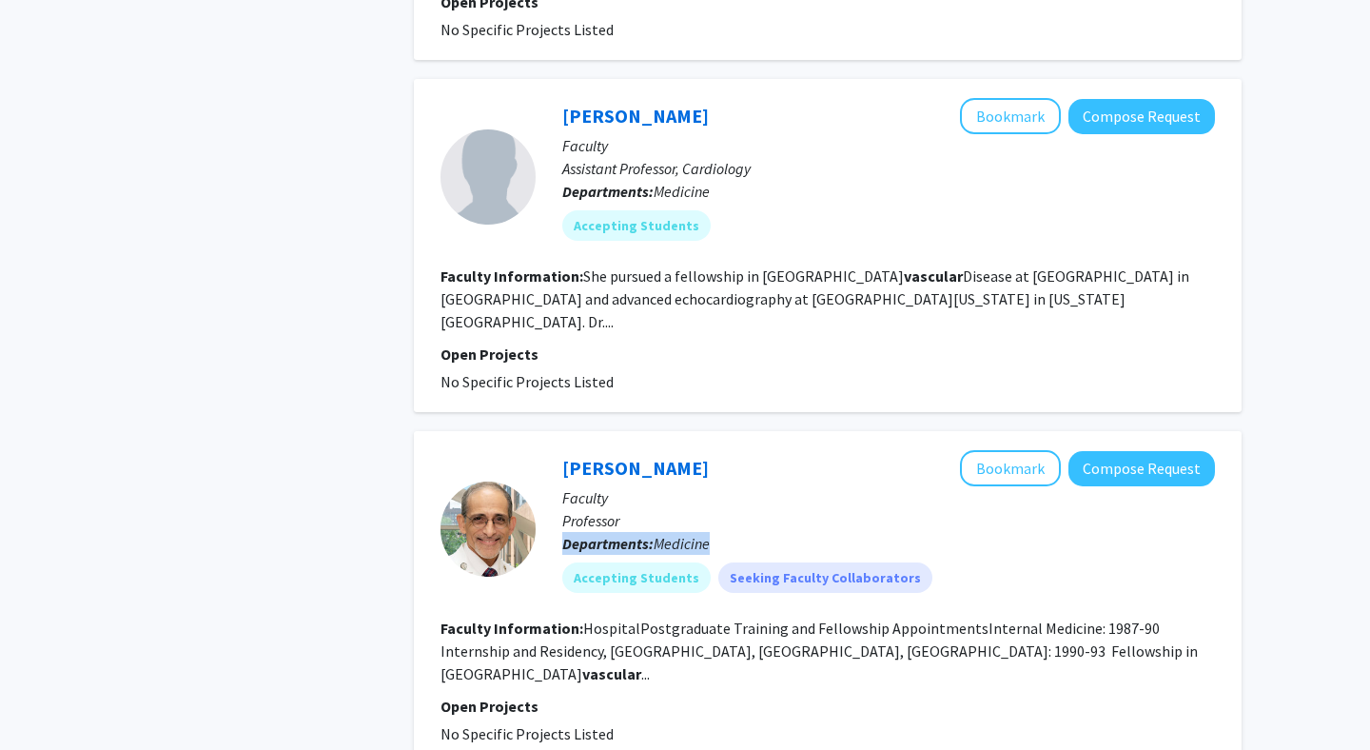
scroll to position [1137, 0]
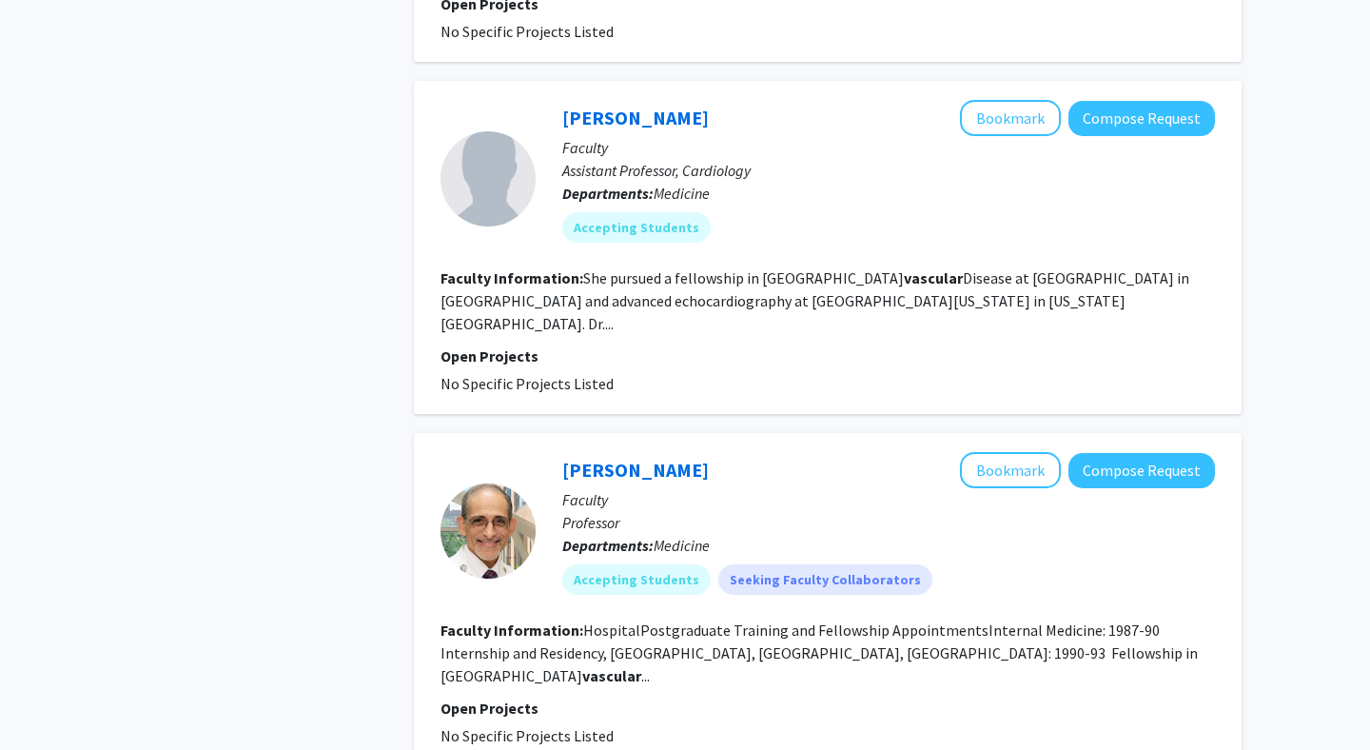
click at [781, 344] on p "Open Projects" at bounding box center [827, 355] width 774 height 23
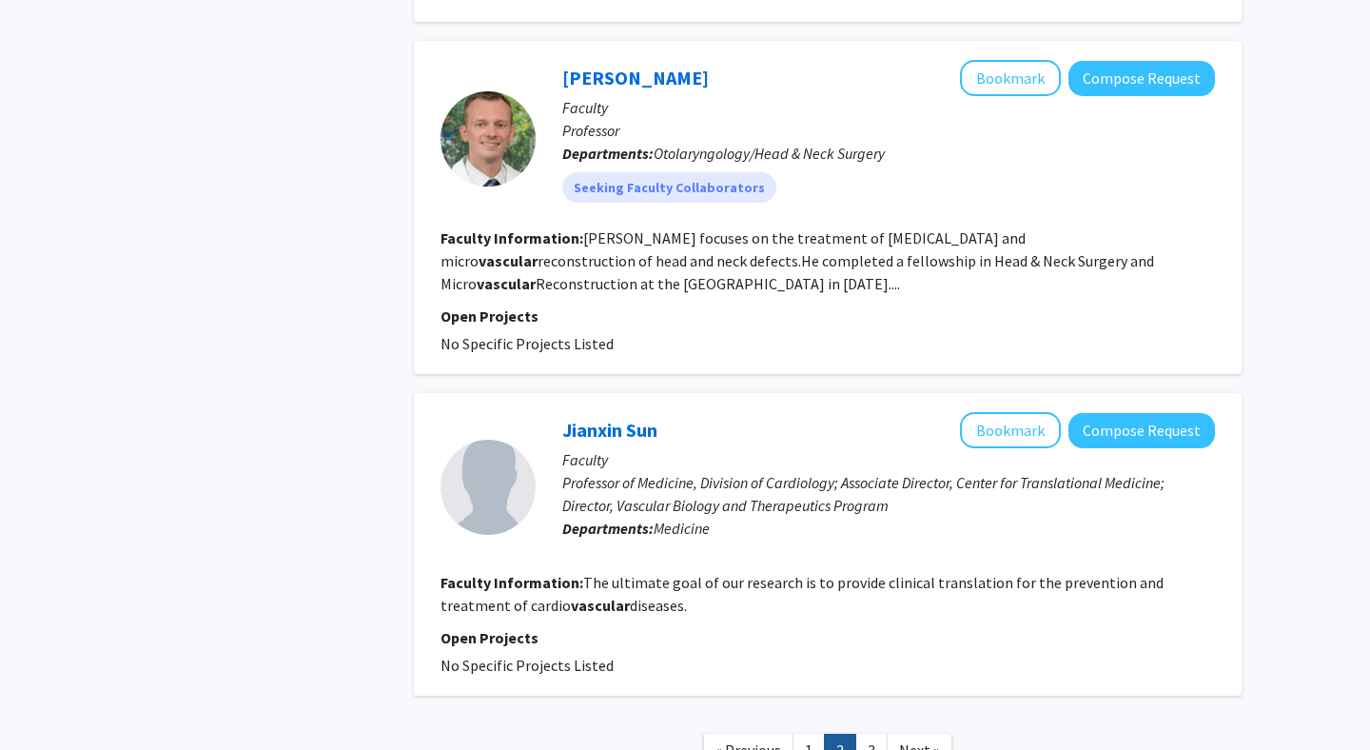
scroll to position [3024, 0]
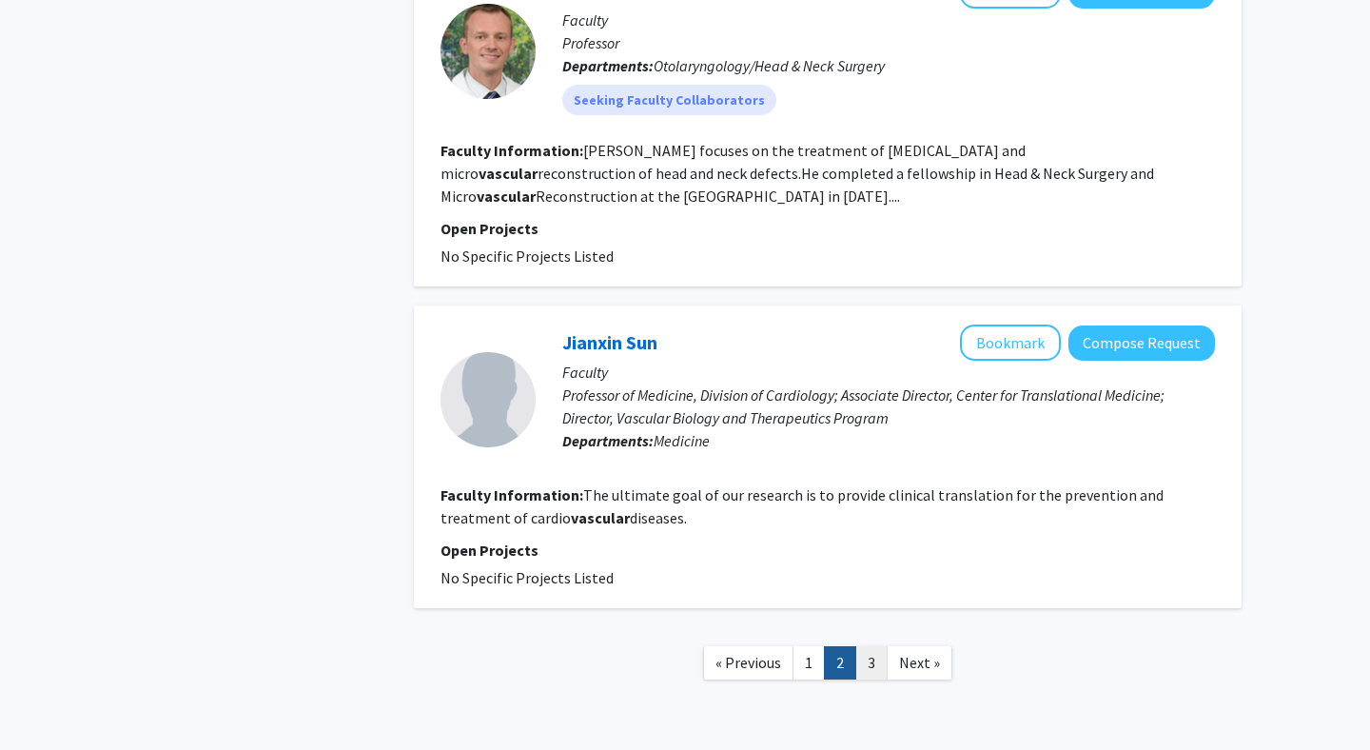
click at [875, 646] on link "3" at bounding box center [871, 662] width 32 height 33
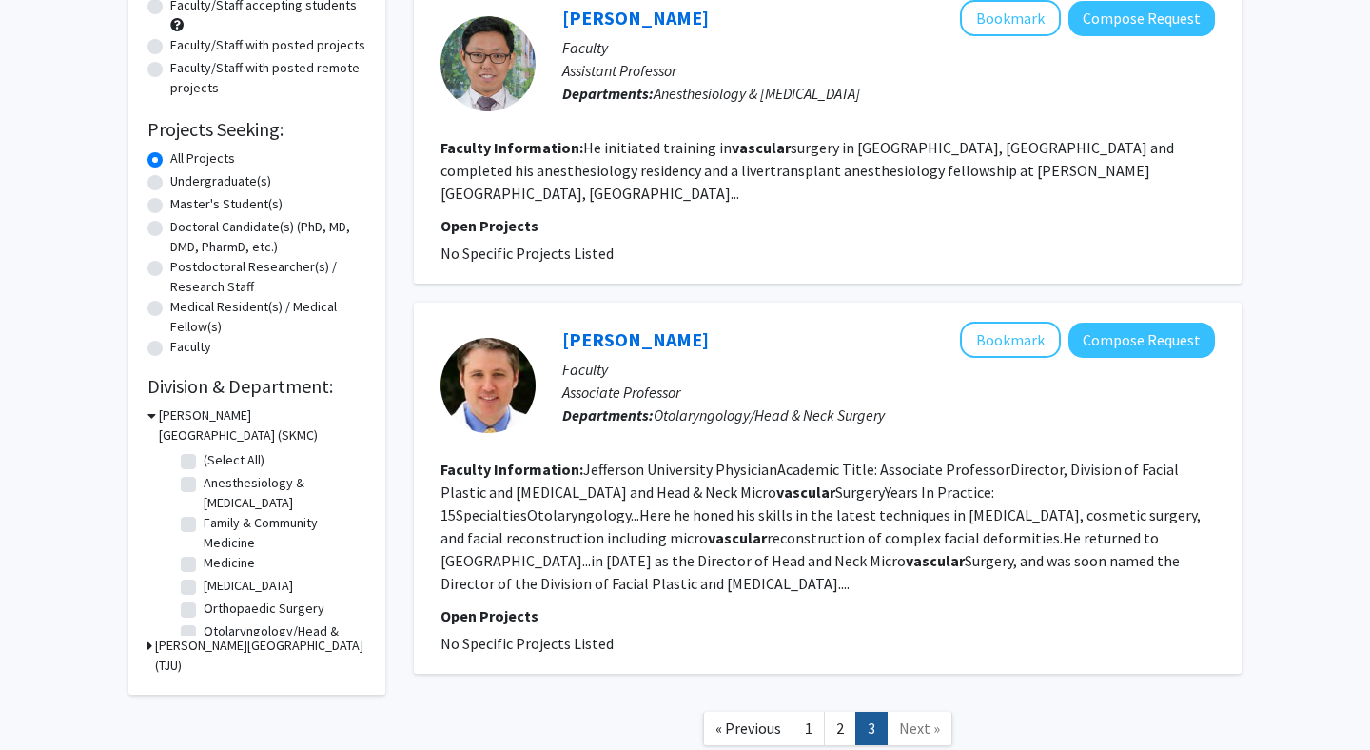
scroll to position [217, 0]
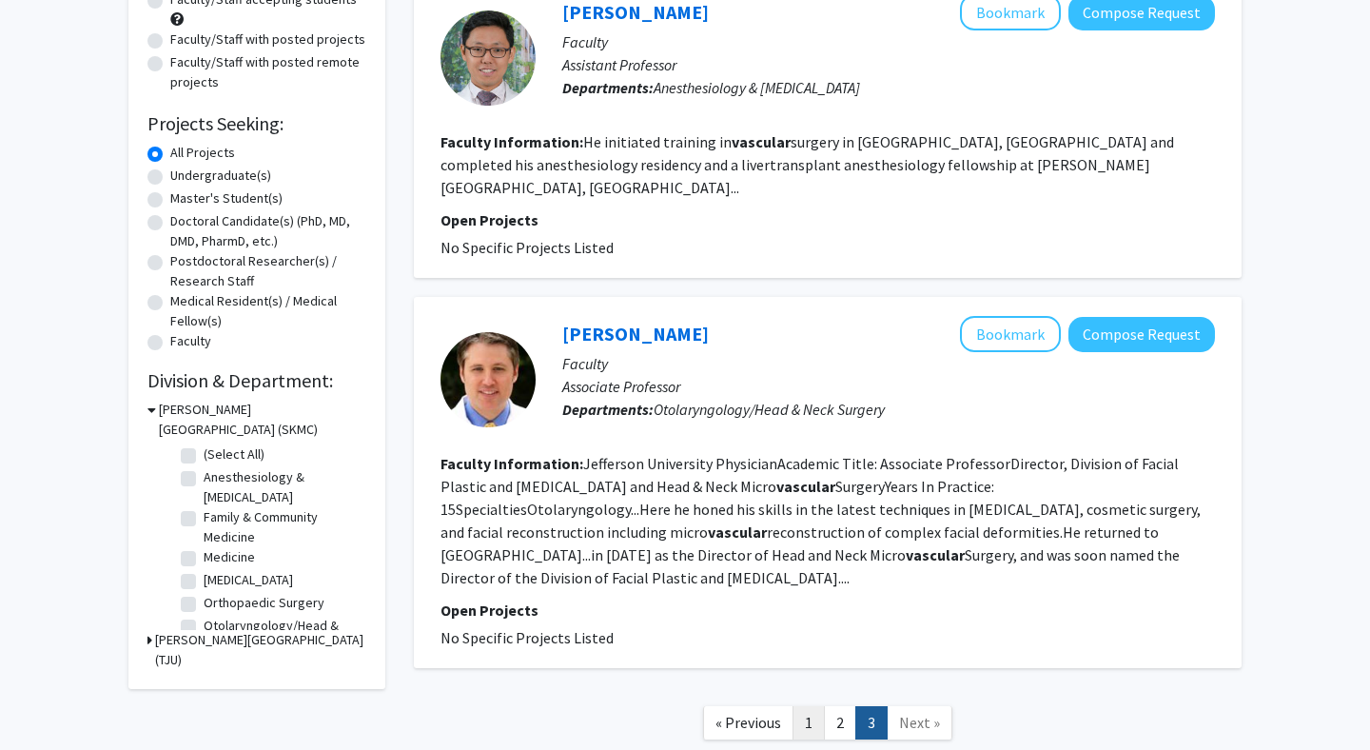
click at [812, 706] on link "1" at bounding box center [808, 722] width 32 height 33
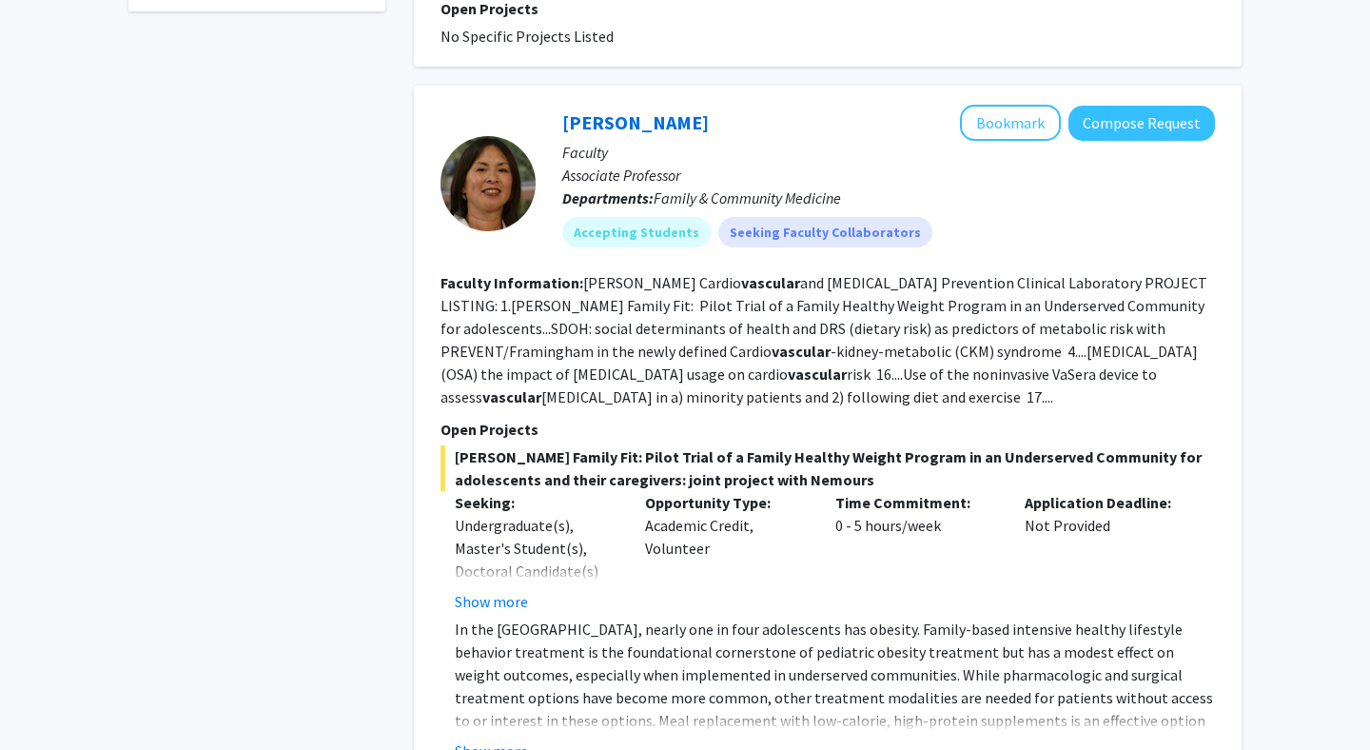
scroll to position [913, 0]
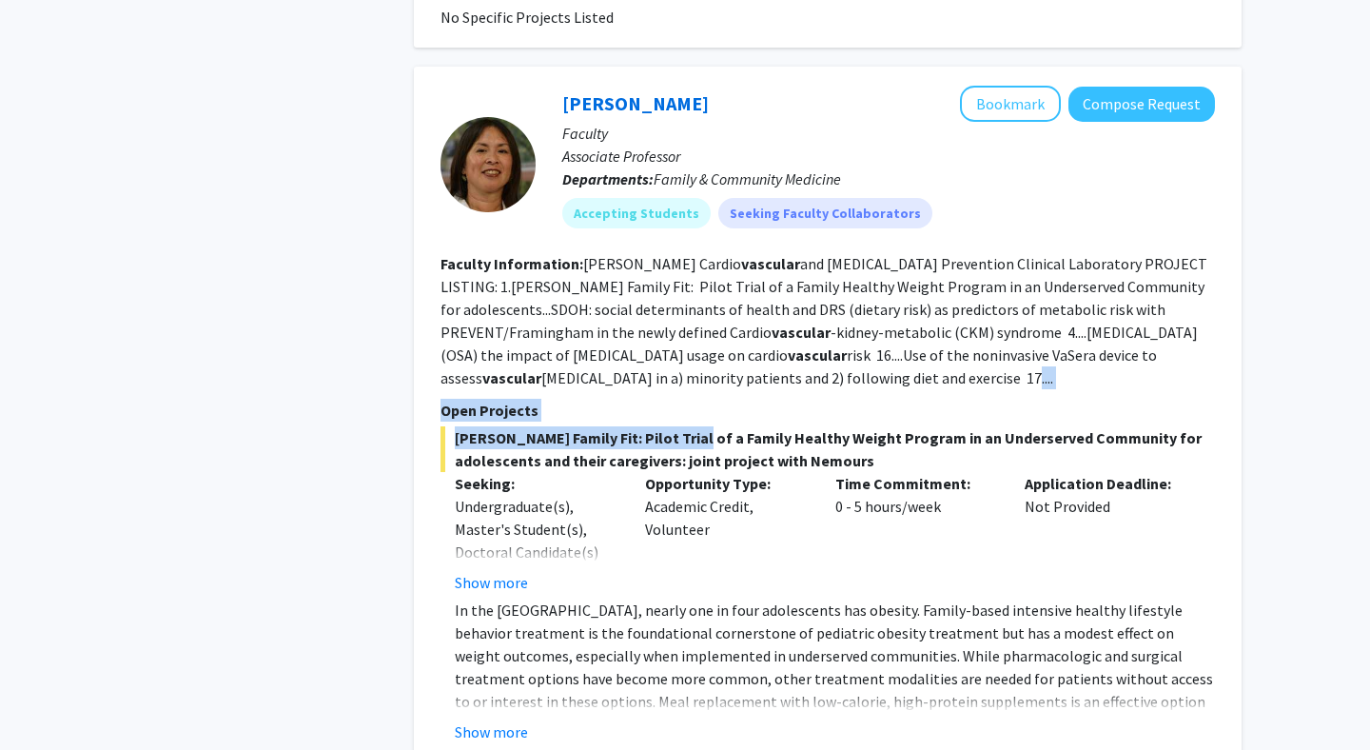
click at [672, 426] on span "Jeff Family Fit: Pilot Trial of a Family Healthy Weight Program in an Underserv…" at bounding box center [827, 449] width 774 height 46
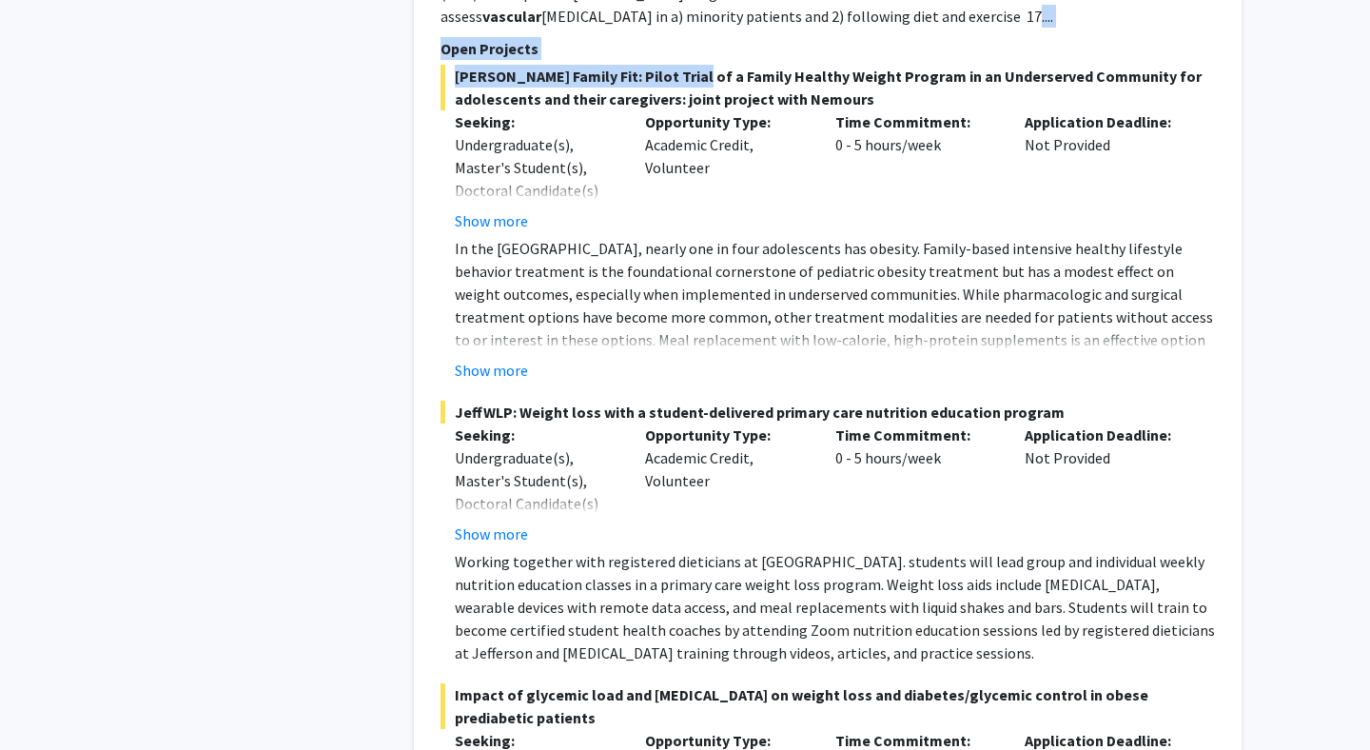
scroll to position [1315, 0]
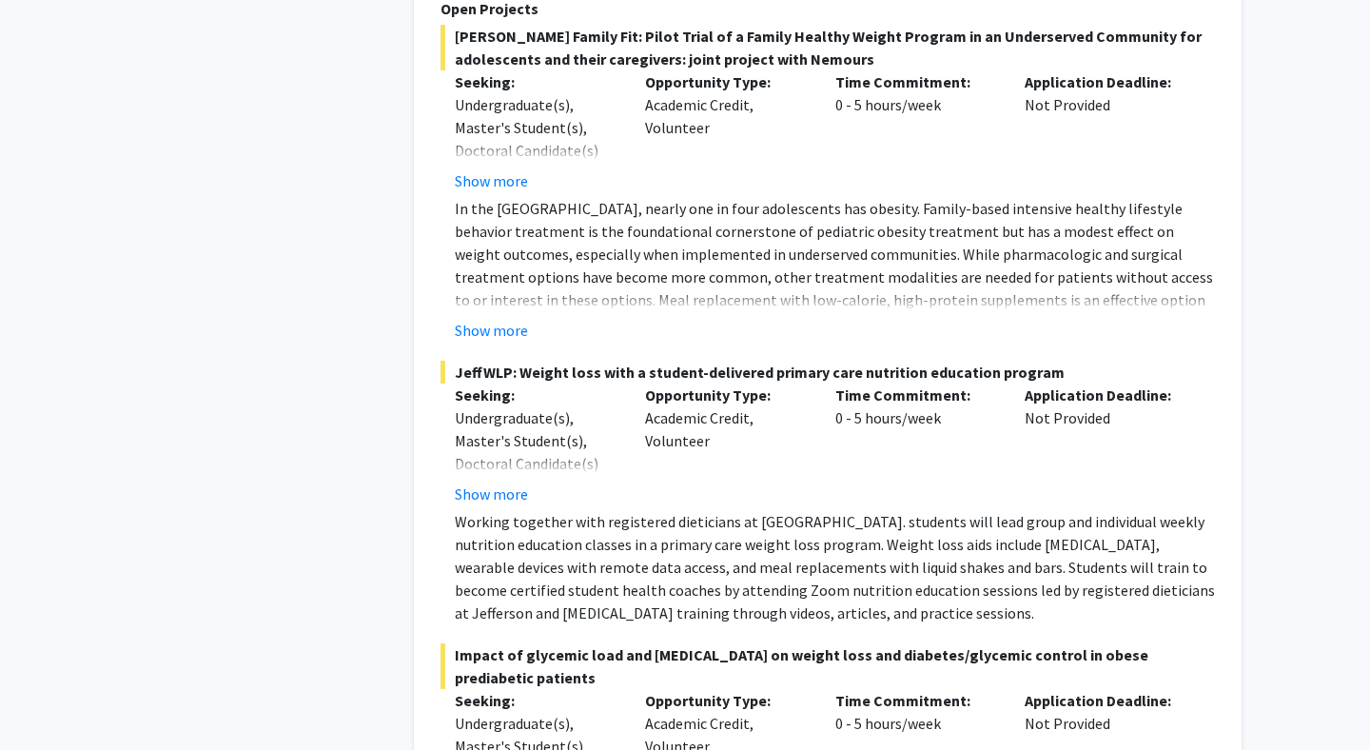
click at [540, 319] on div "Show more" at bounding box center [835, 330] width 760 height 23
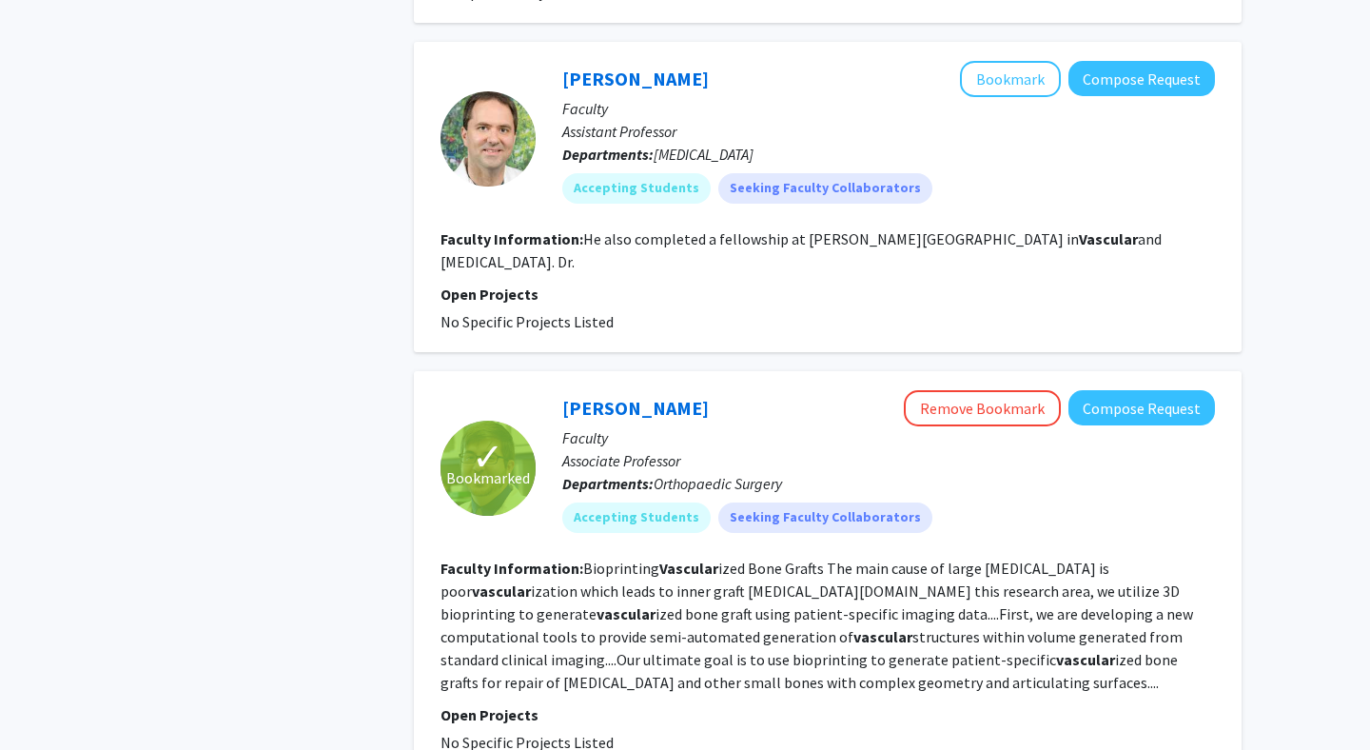
scroll to position [6506, 0]
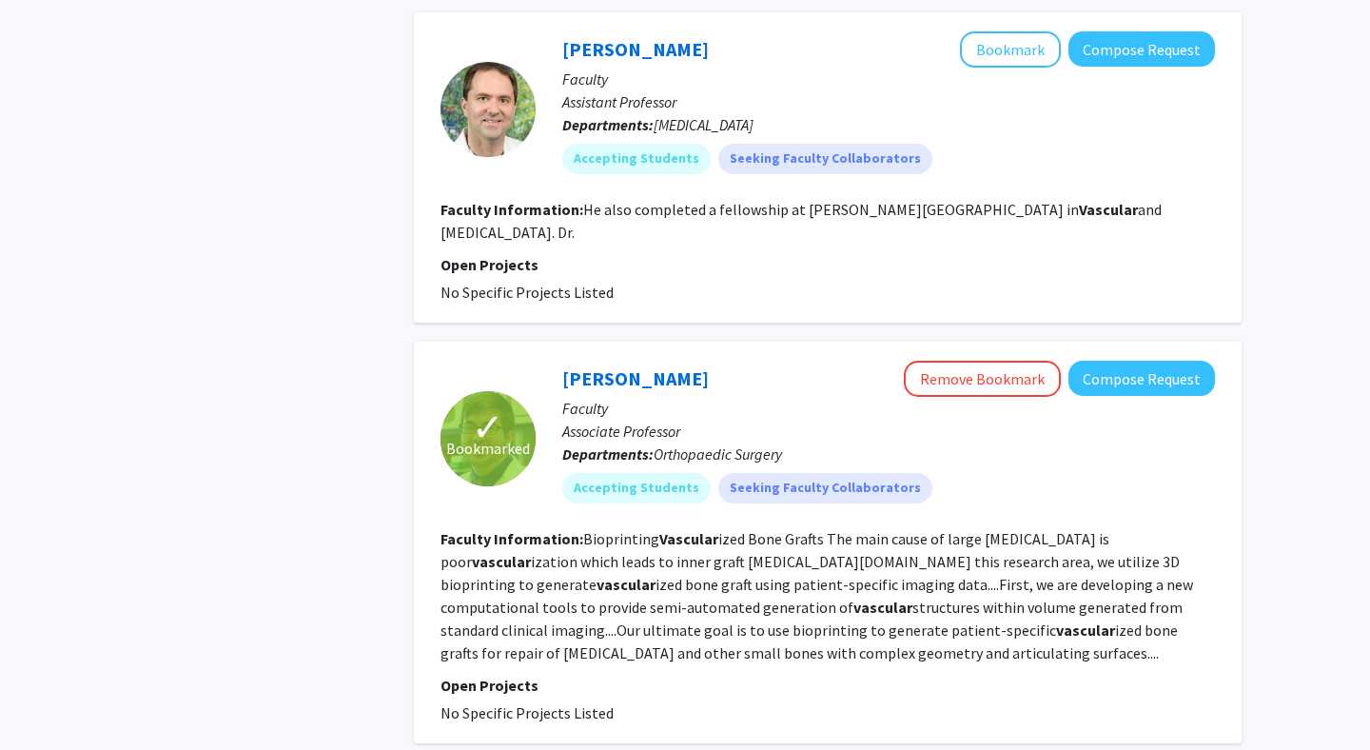
scroll to position [6579, 0]
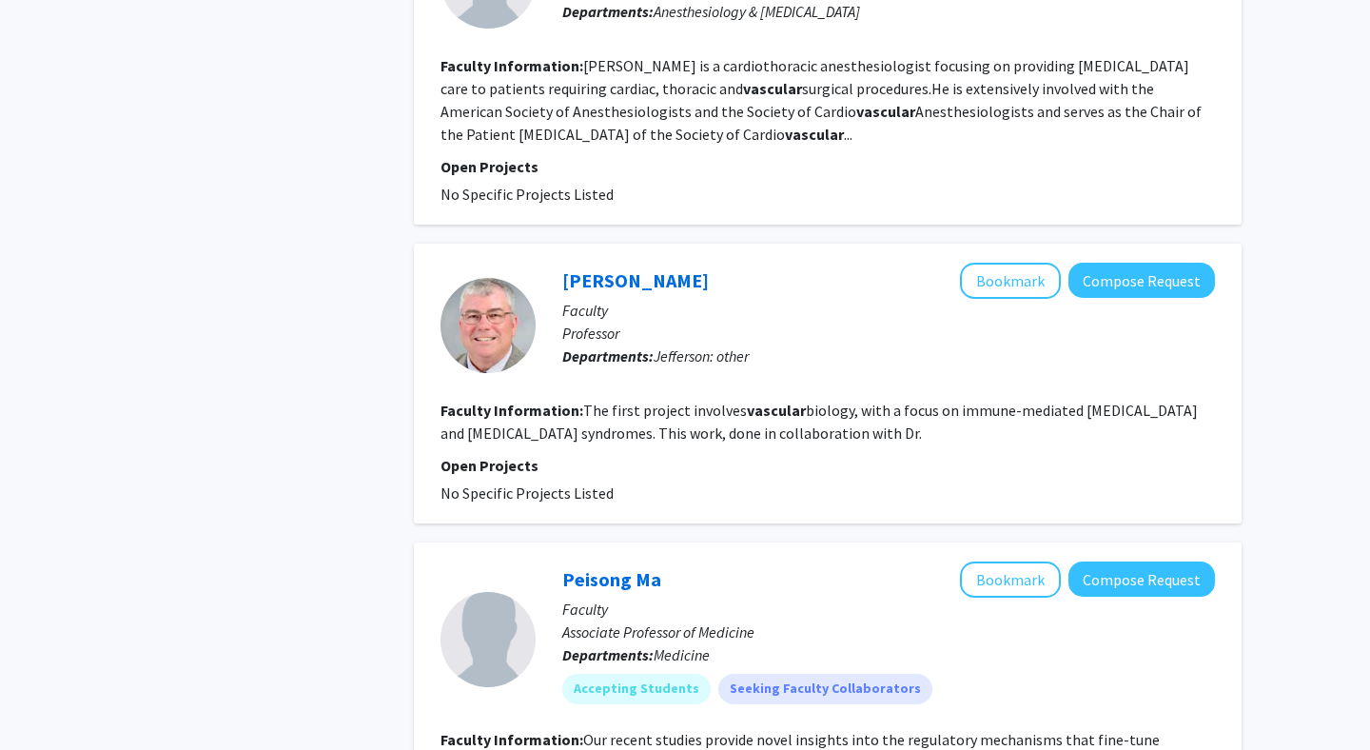
scroll to position [4608, 0]
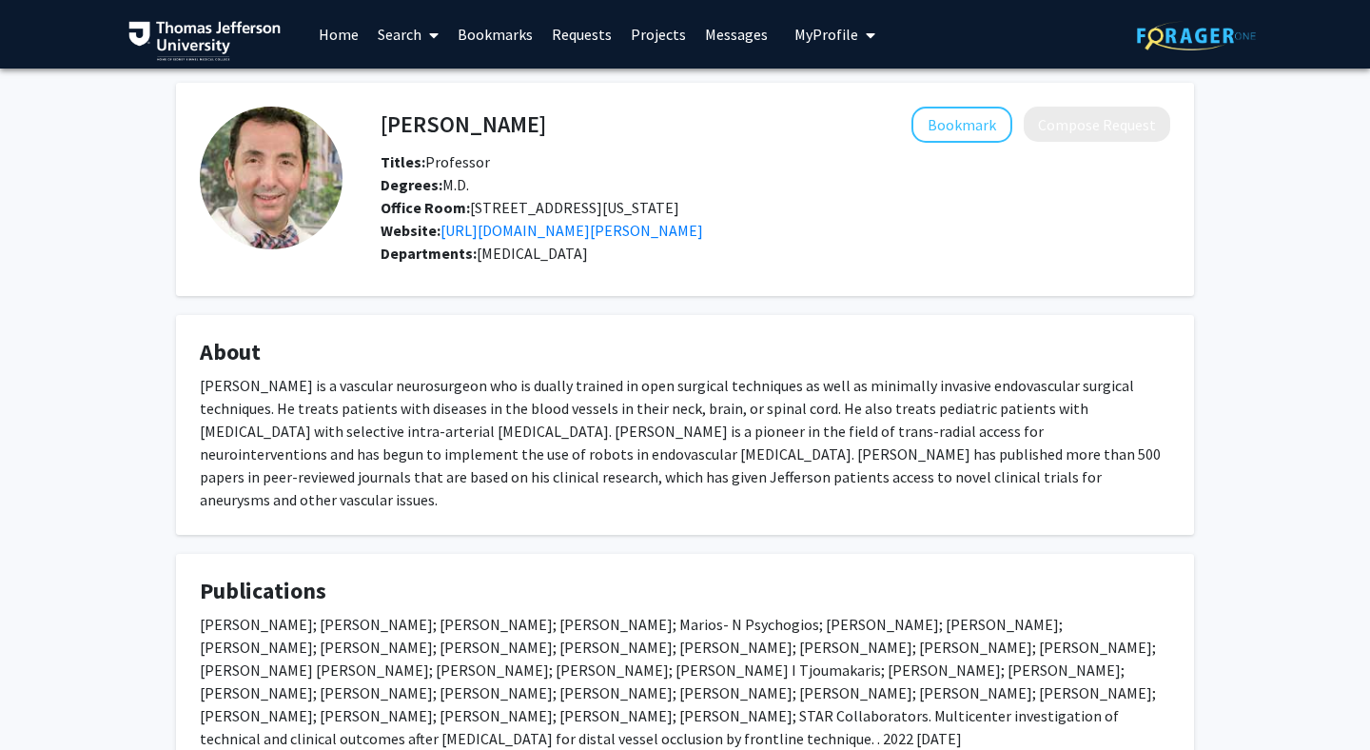
click at [672, 458] on div "Dr. Jabbour is a vascular neurosurgeon who is dually trained in open surgical t…" at bounding box center [685, 442] width 970 height 137
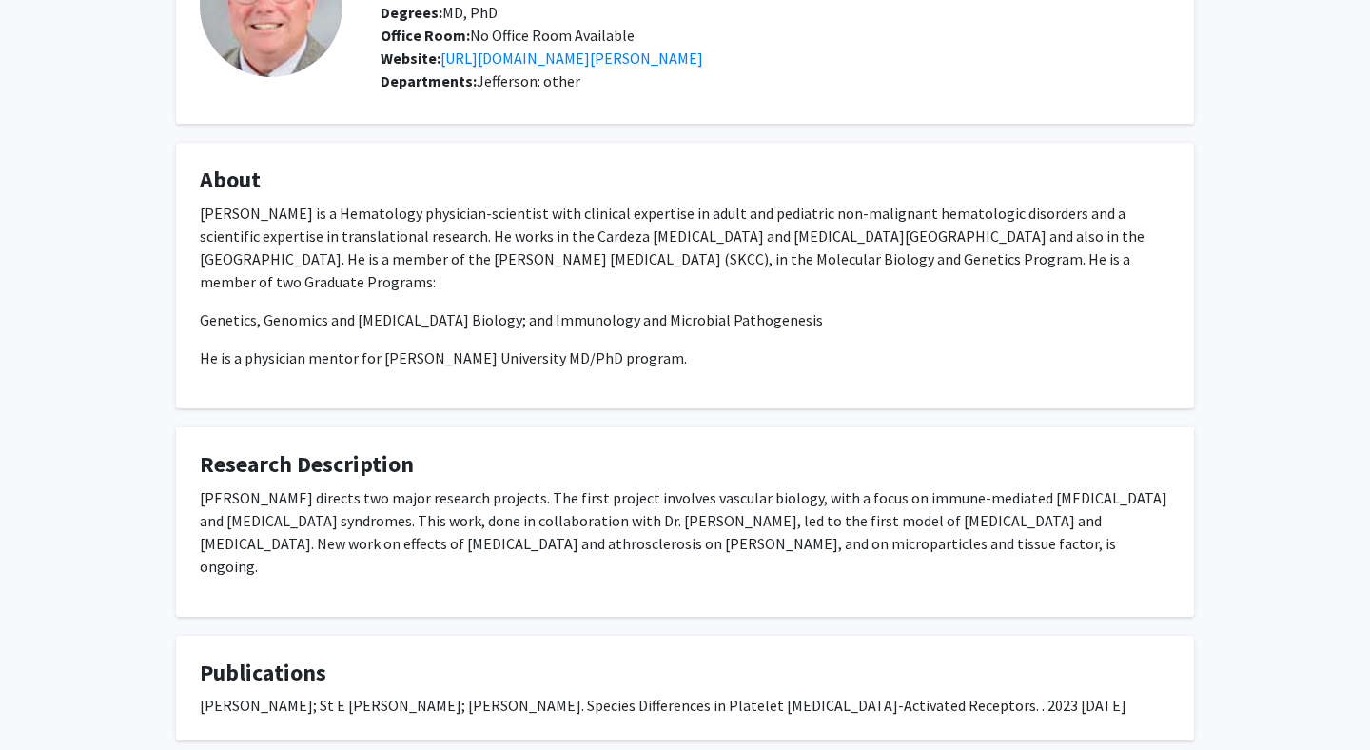
scroll to position [173, 0]
click at [584, 264] on p "Dr. McKenzie is a Hematology physician-scientist with clinical expertise in adu…" at bounding box center [685, 246] width 970 height 91
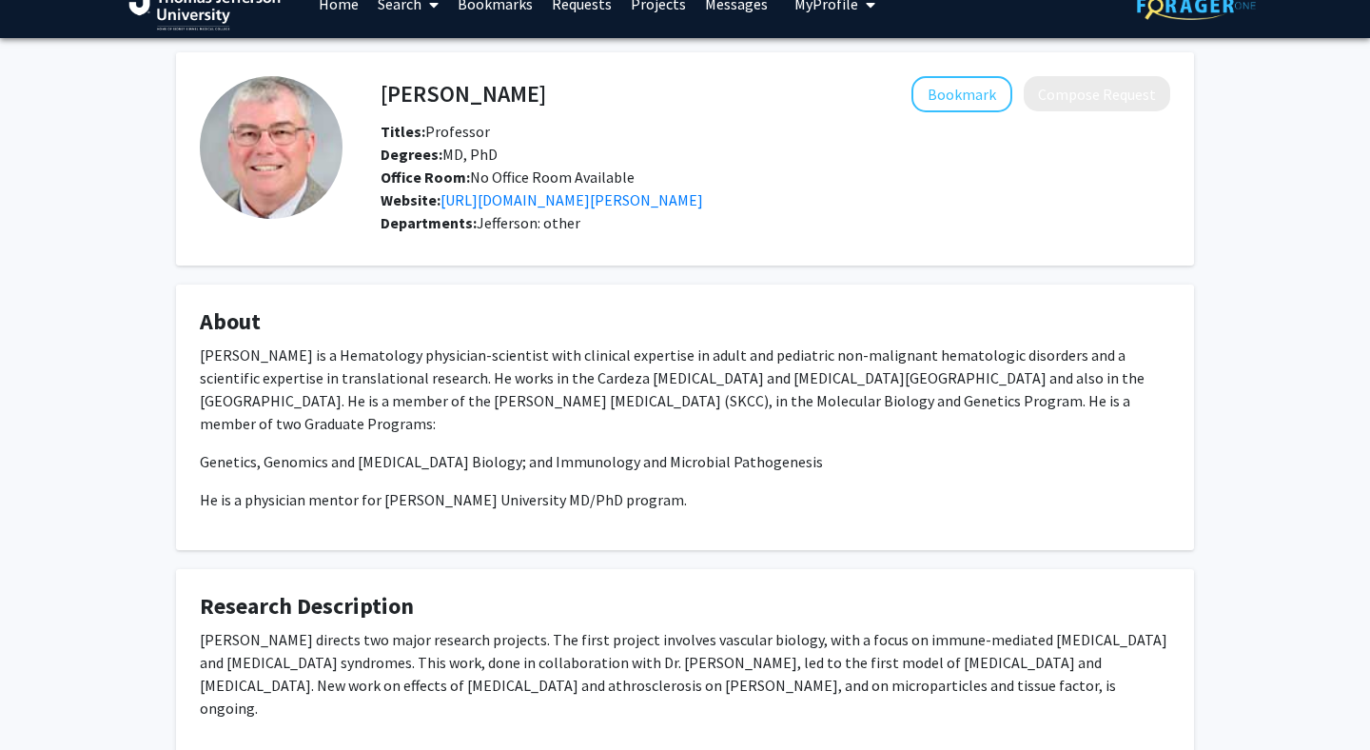
scroll to position [0, 0]
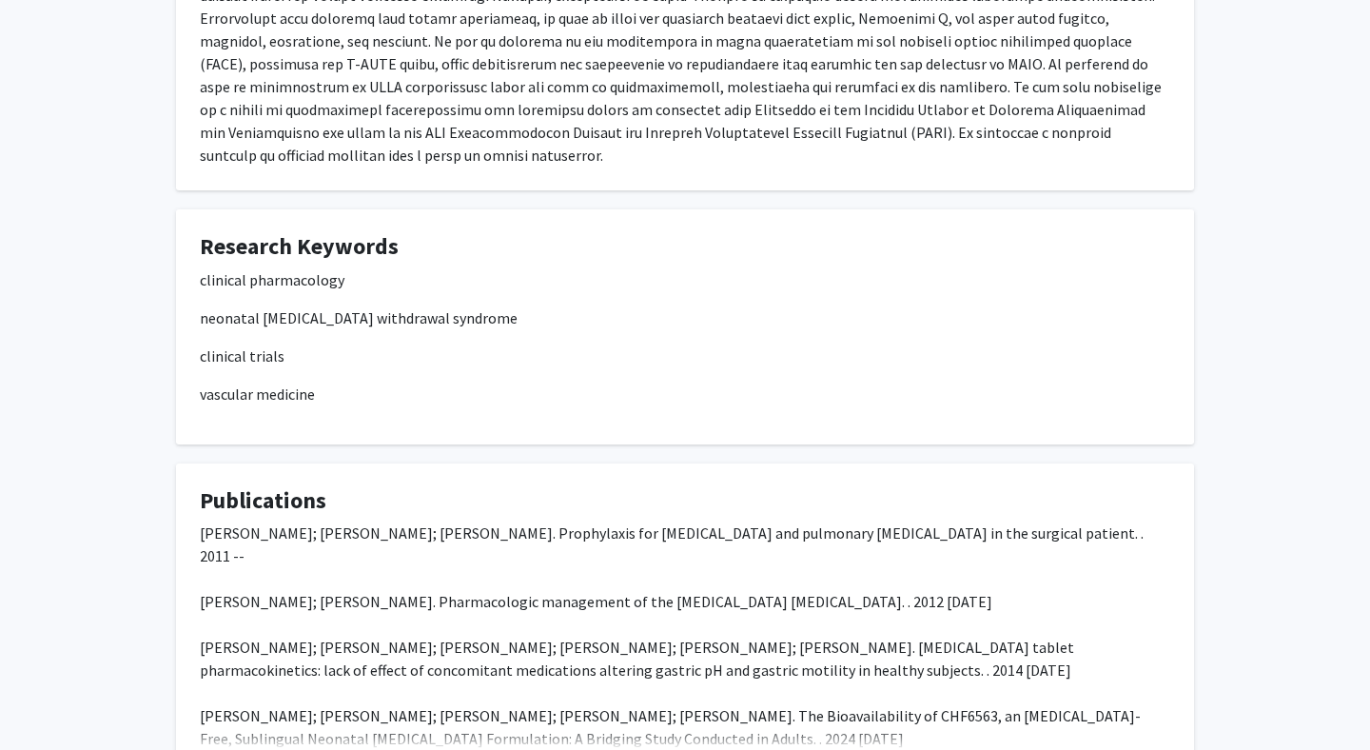
scroll to position [410, 0]
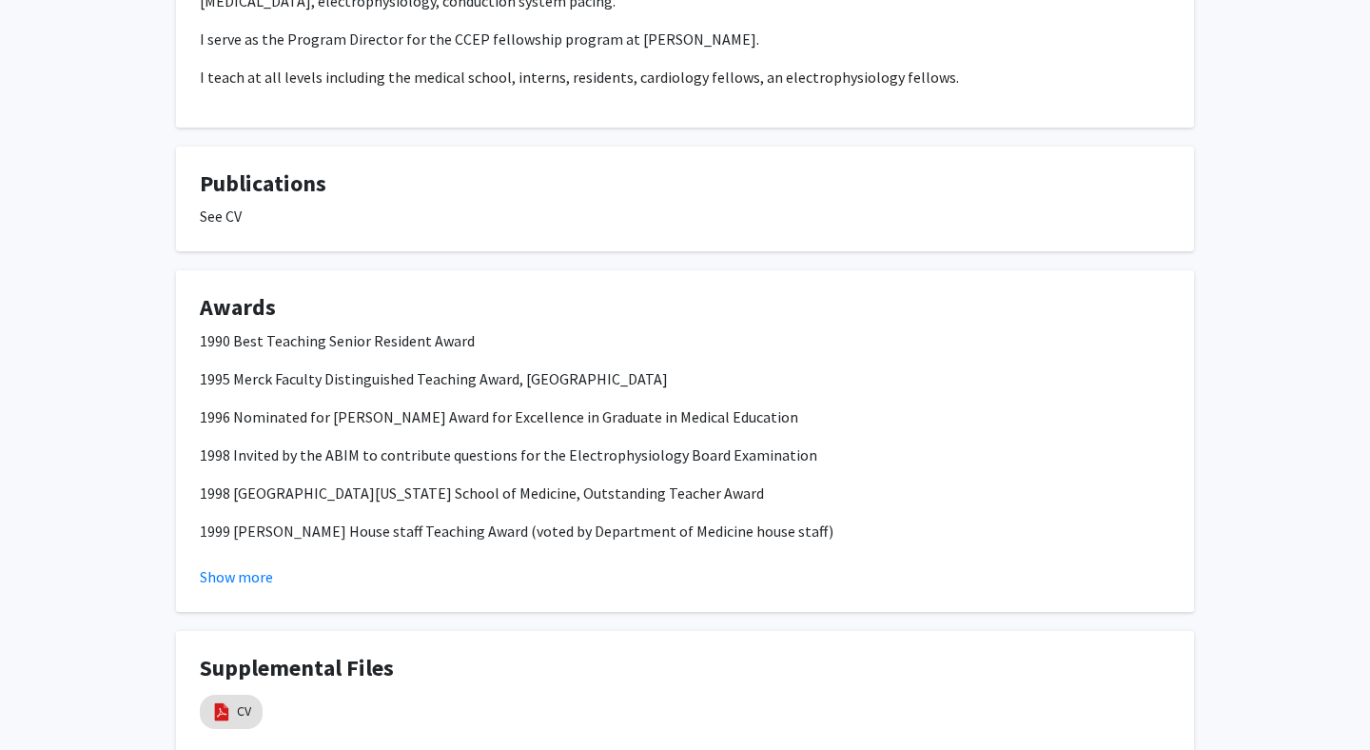
scroll to position [795, 0]
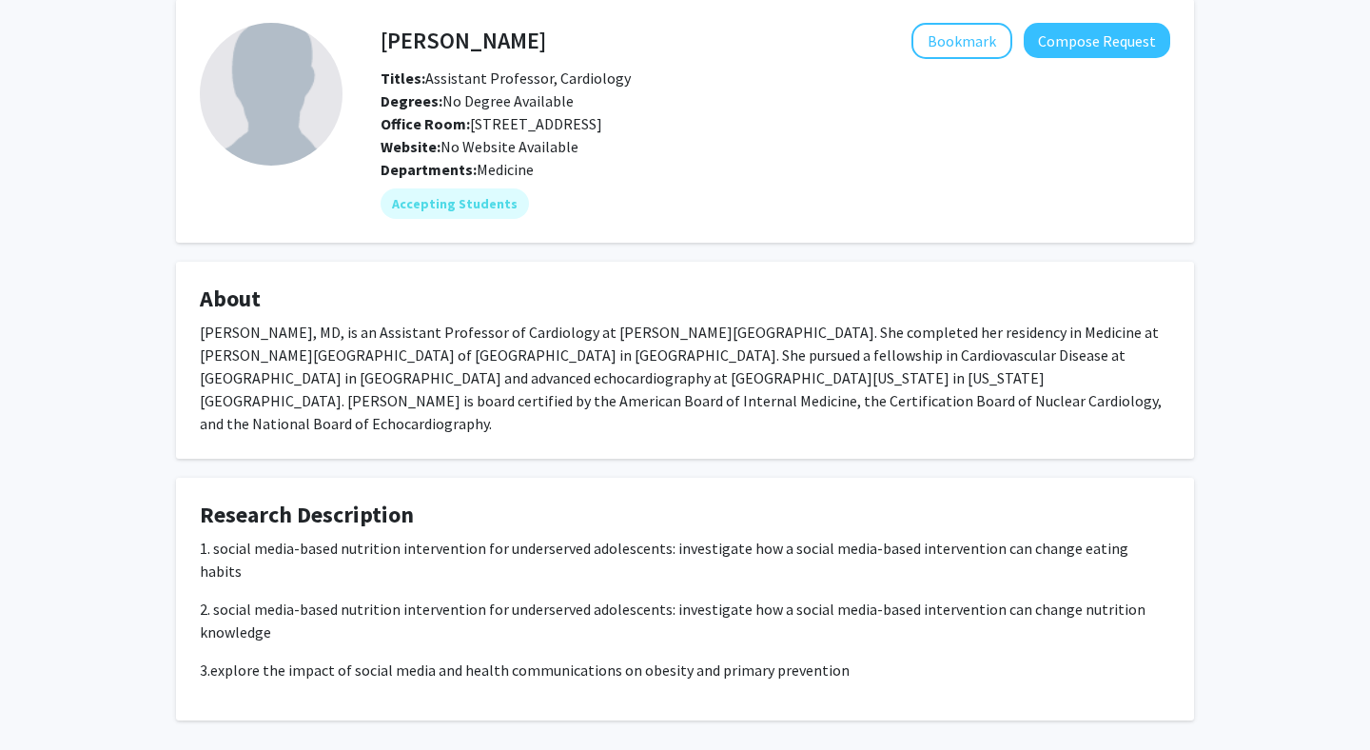
scroll to position [127, 0]
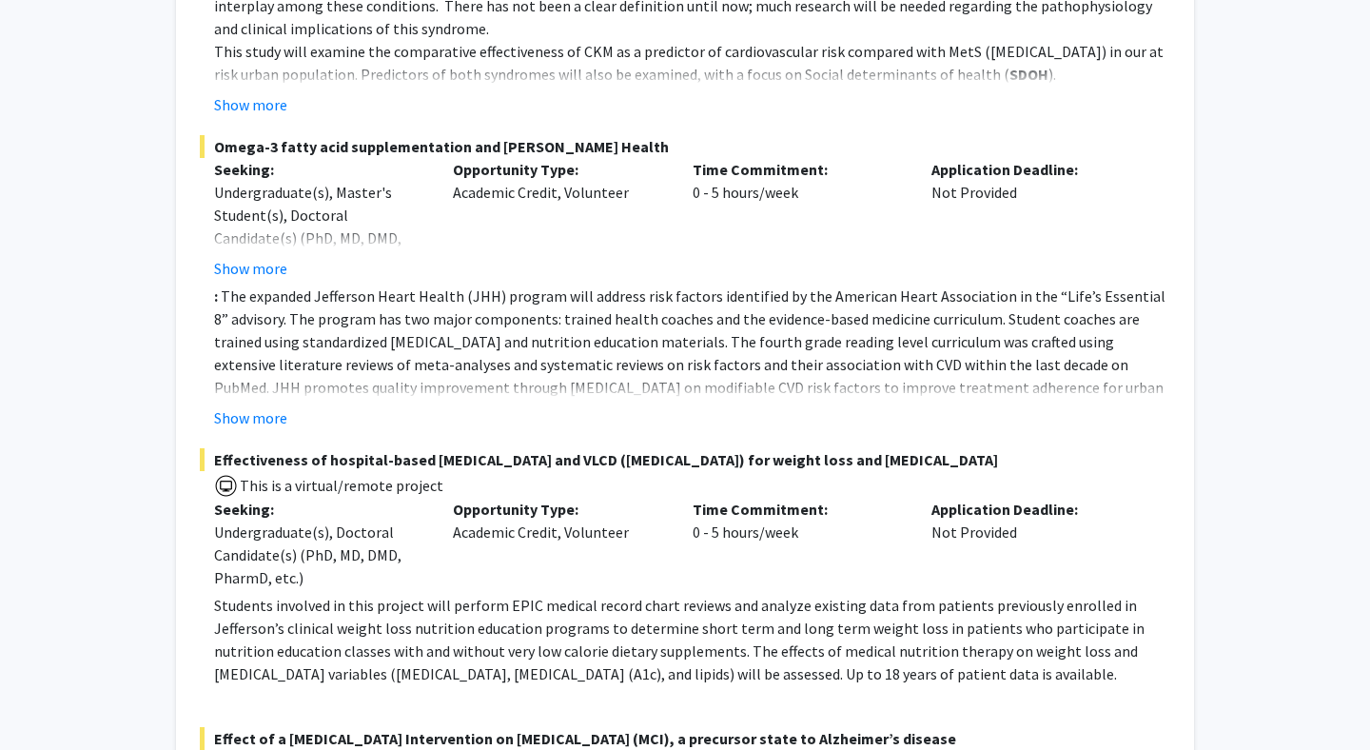
scroll to position [1462, 0]
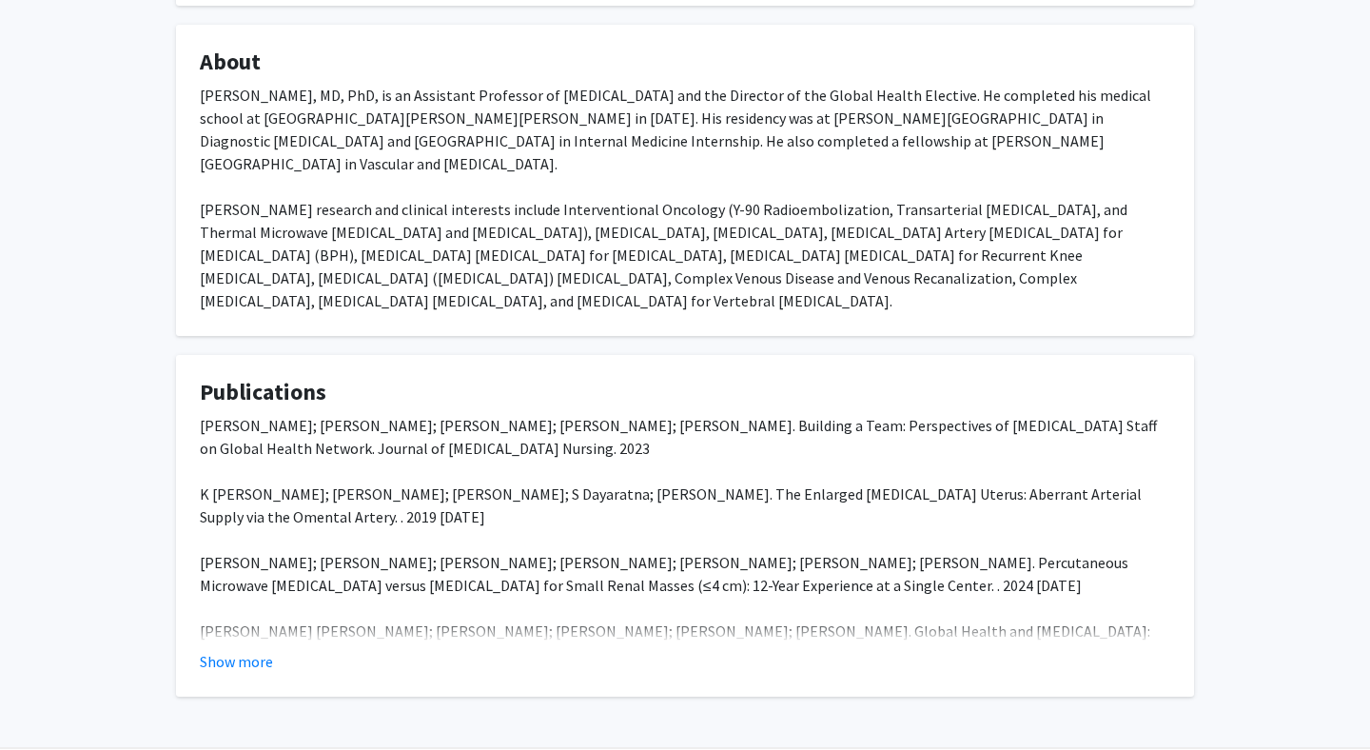
scroll to position [408, 0]
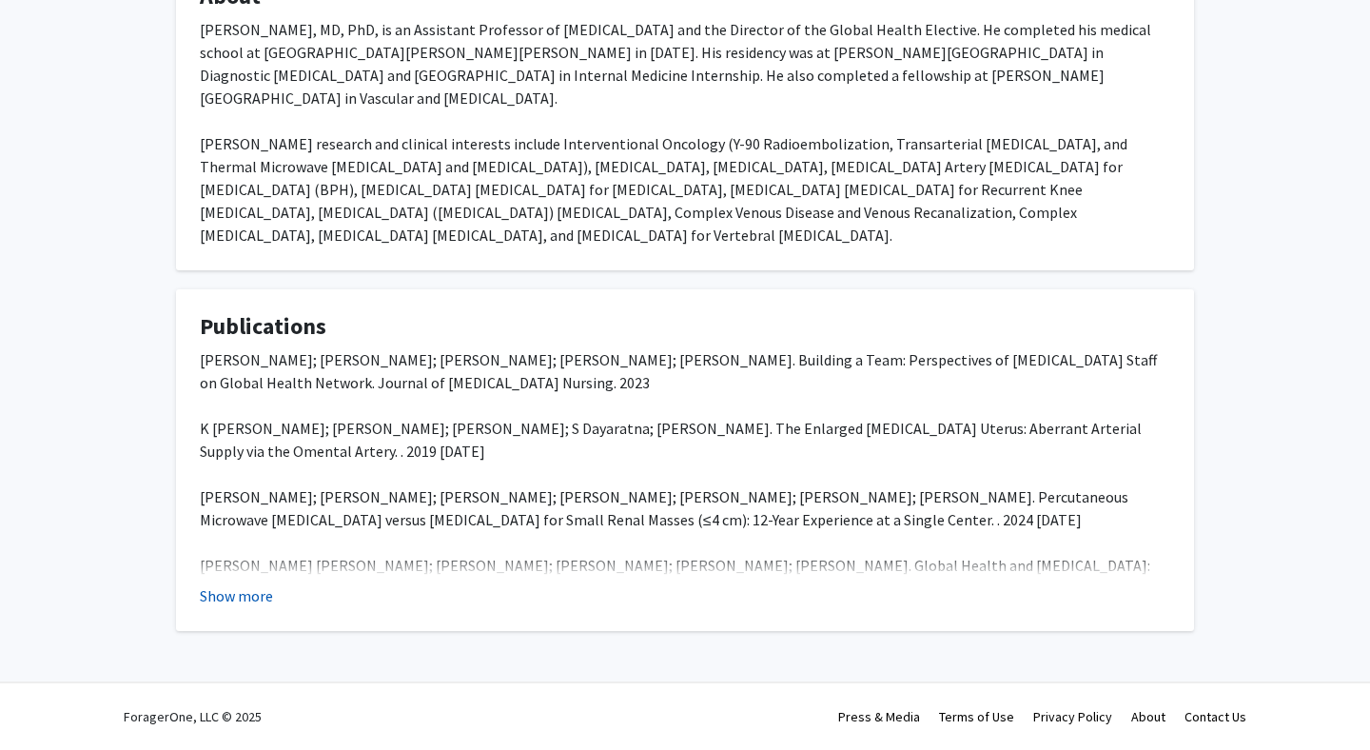
click at [252, 597] on button "Show more" at bounding box center [236, 595] width 73 height 23
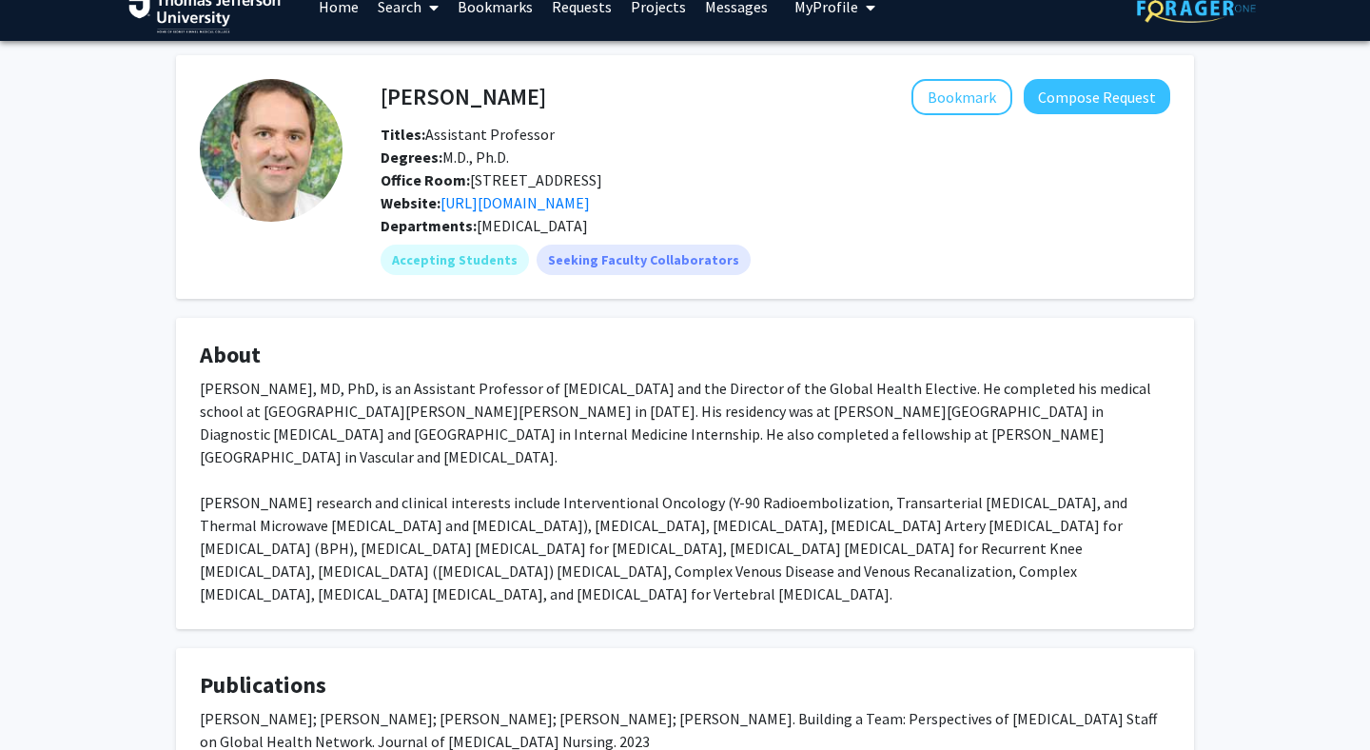
scroll to position [0, 0]
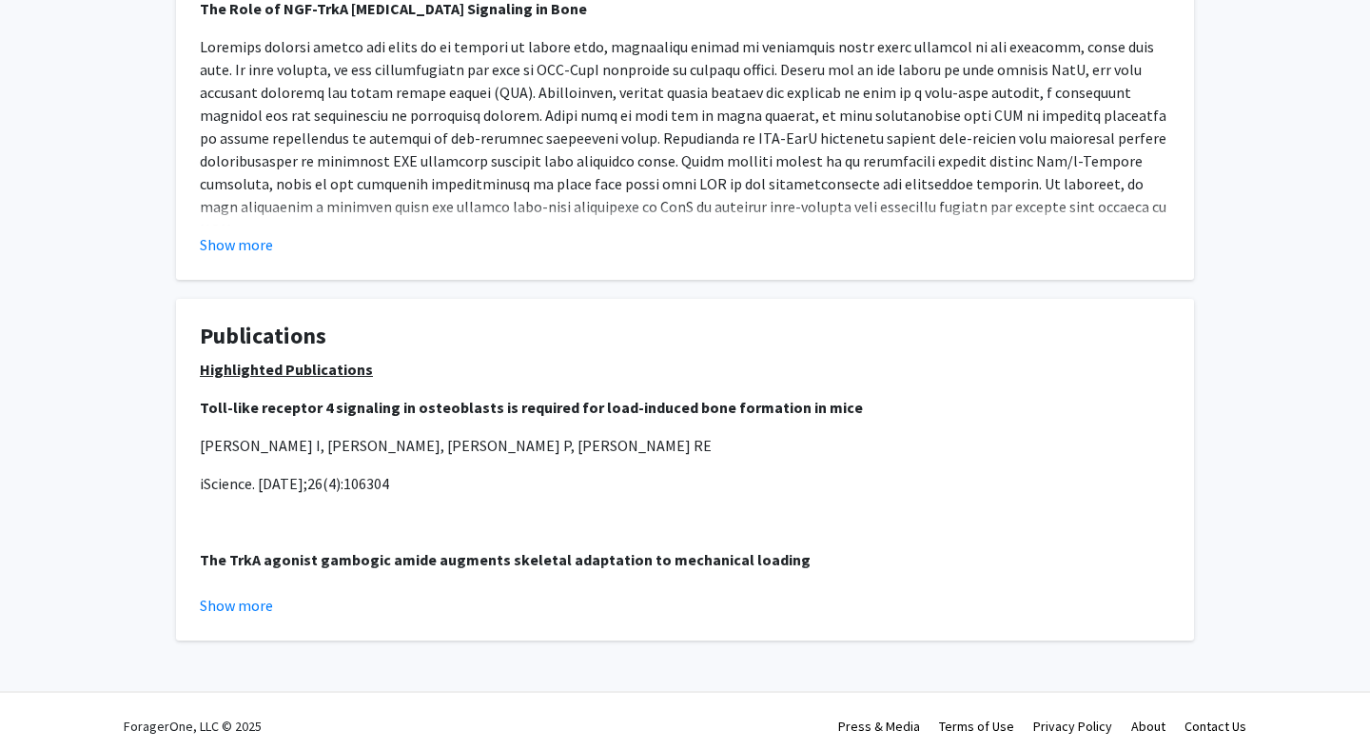
scroll to position [817, 0]
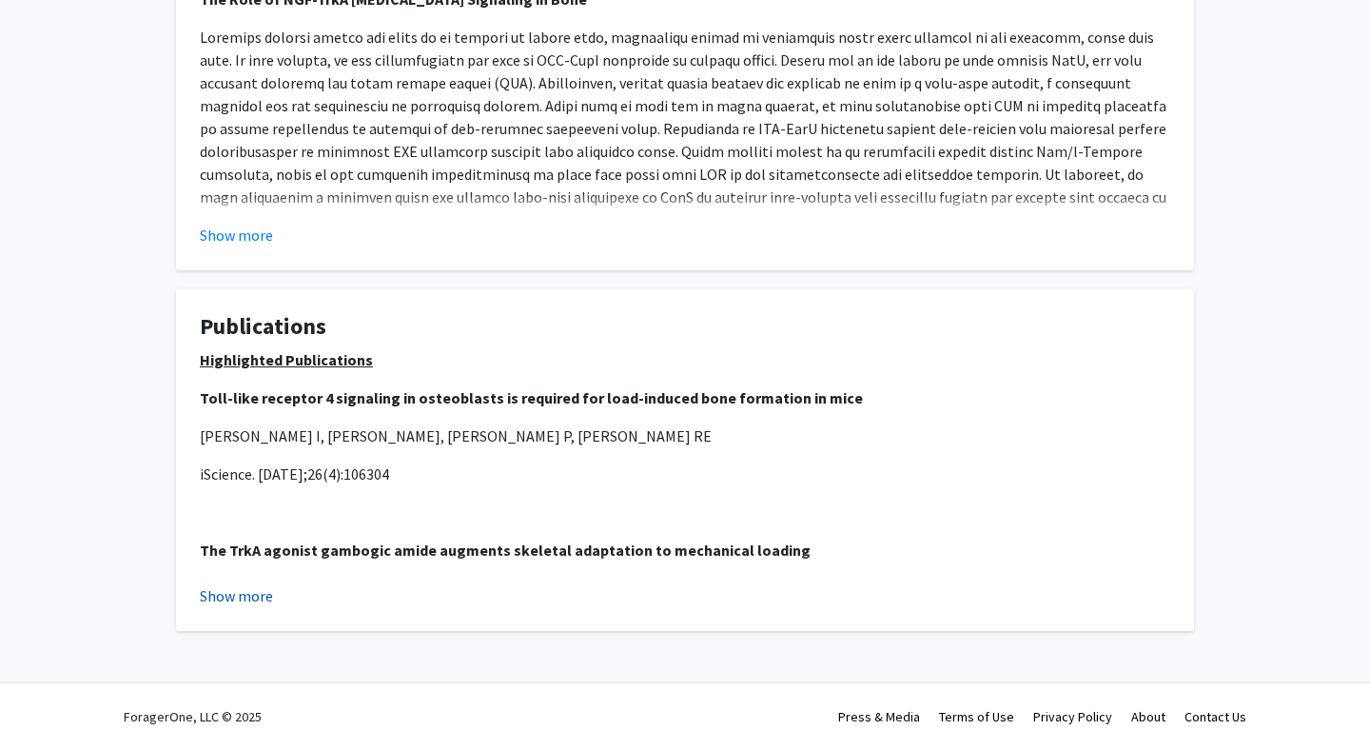
click at [245, 593] on button "Show more" at bounding box center [236, 595] width 73 height 23
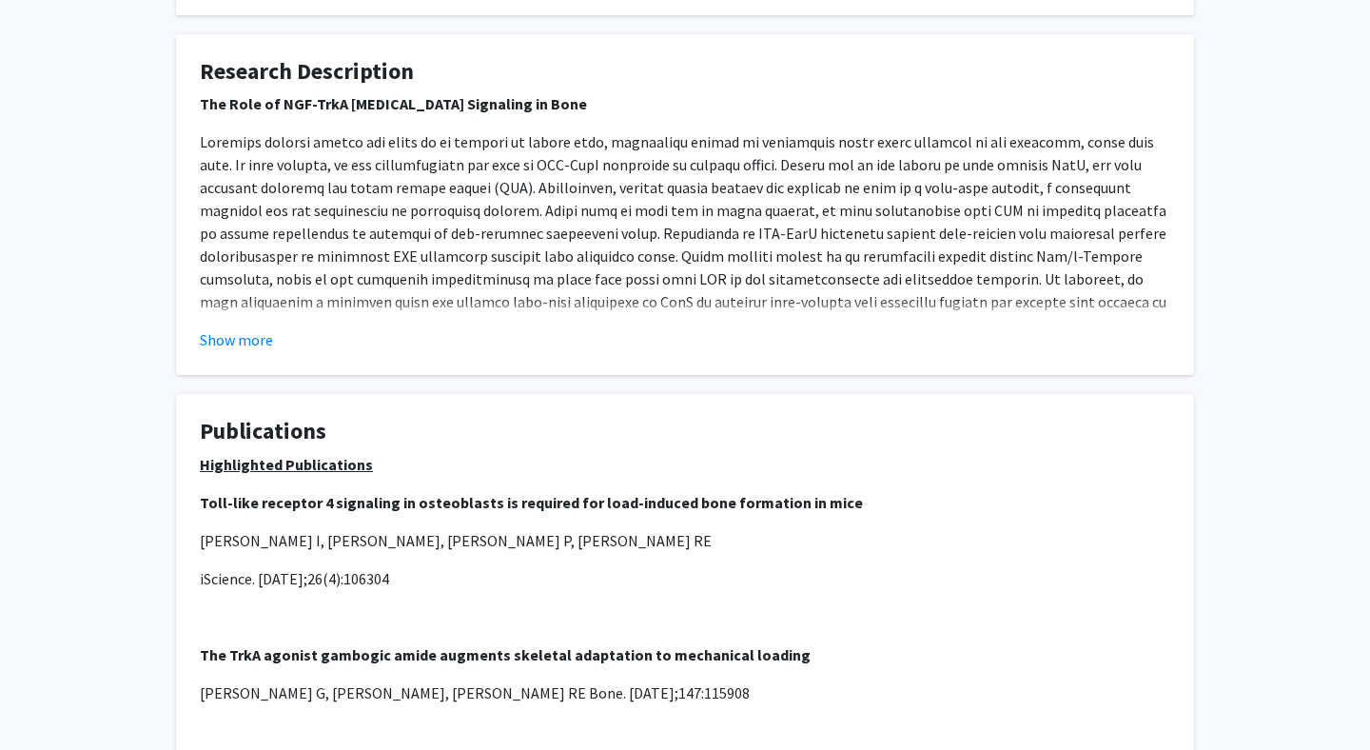
scroll to position [702, 0]
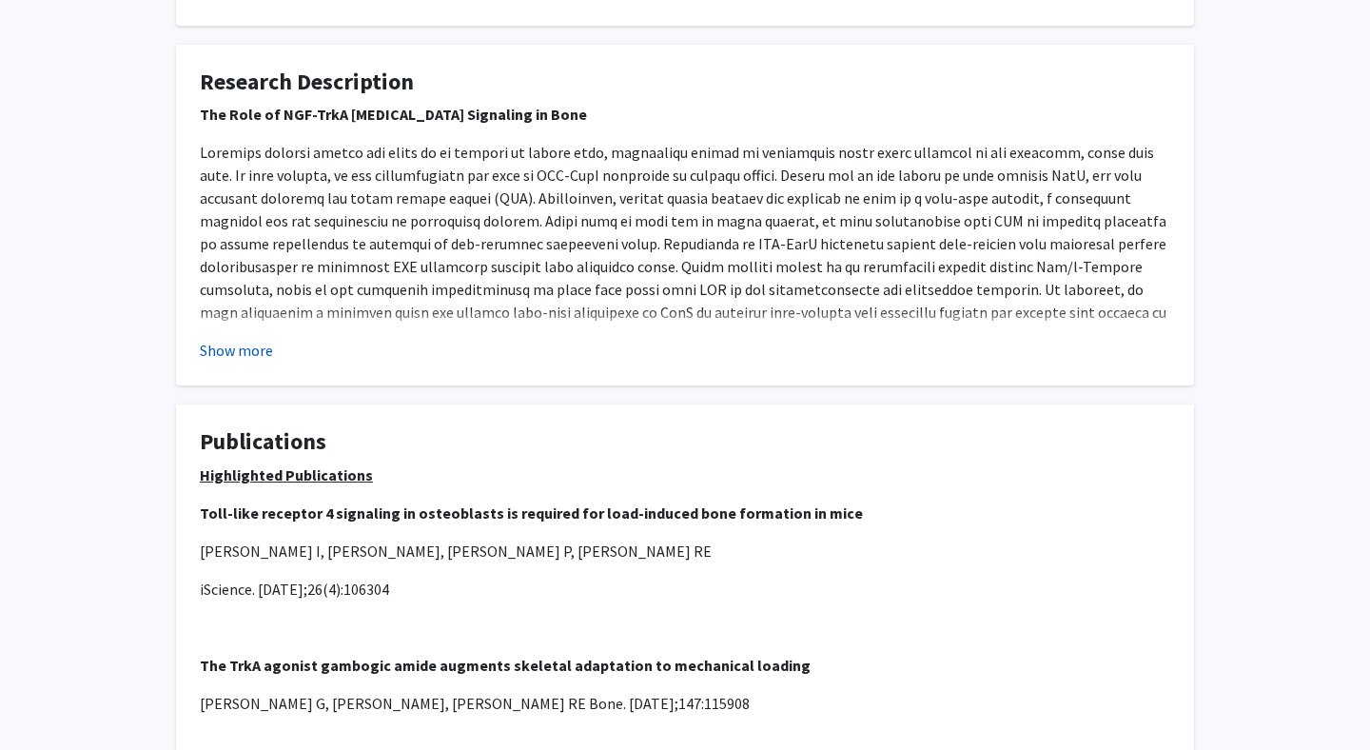
click at [219, 349] on button "Show more" at bounding box center [236, 350] width 73 height 23
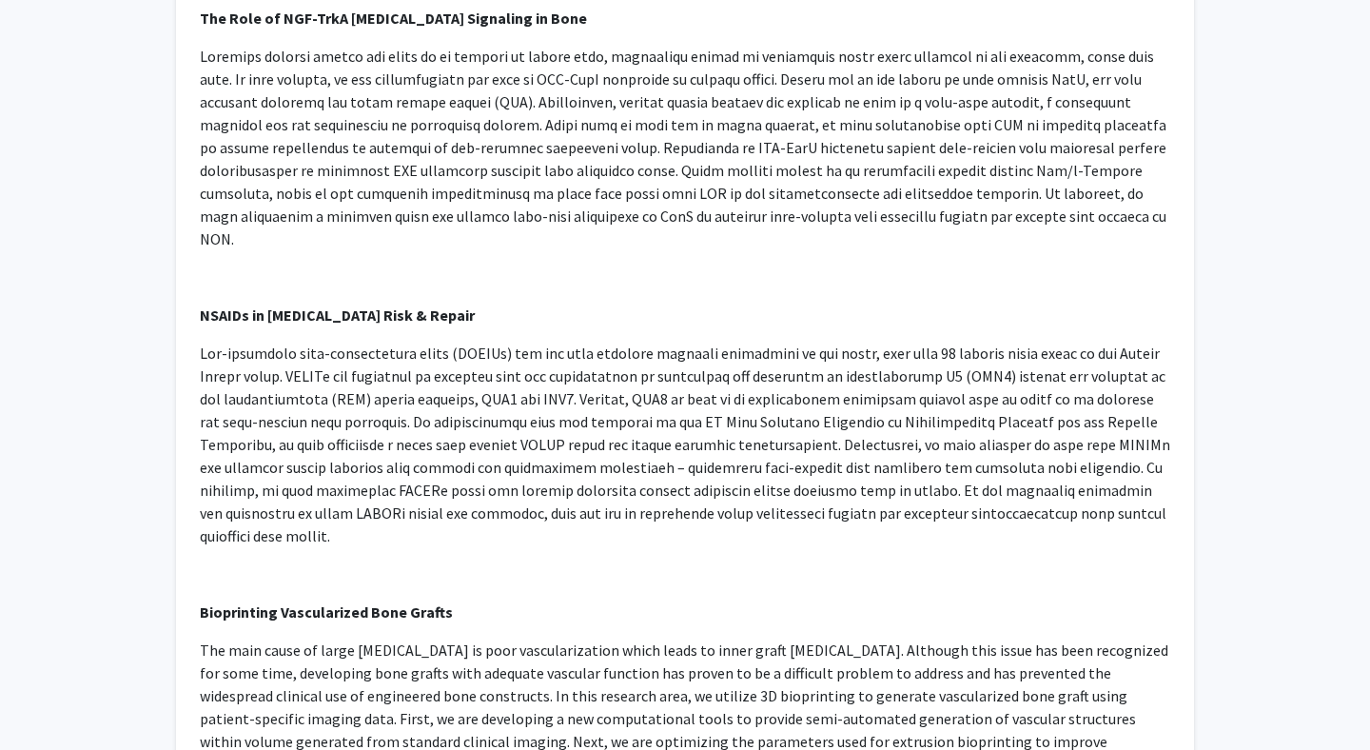
scroll to position [801, 0]
